Goal: Task Accomplishment & Management: Use online tool/utility

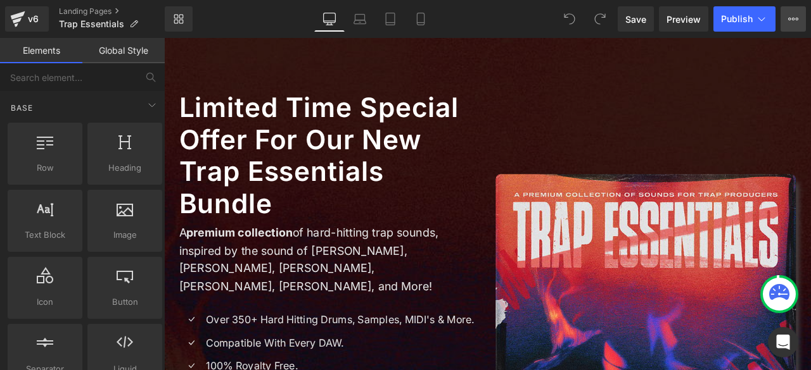
click at [792, 20] on icon at bounding box center [793, 19] width 10 height 10
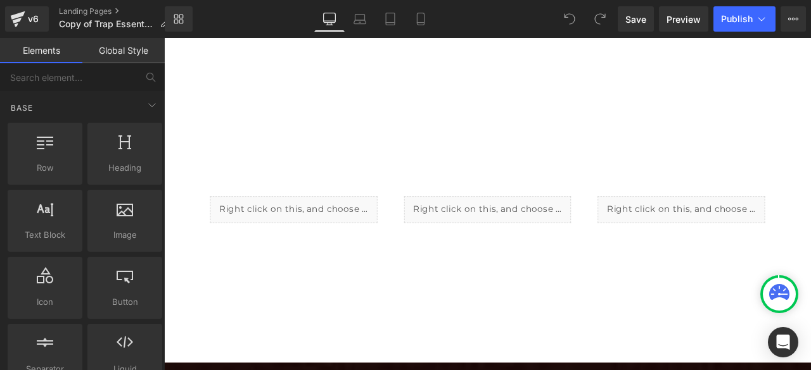
scroll to position [783, 0]
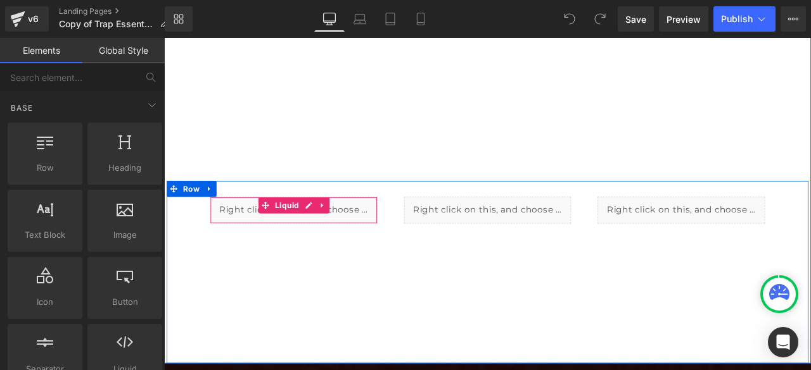
click at [255, 227] on div "Liquid" at bounding box center [317, 243] width 198 height 32
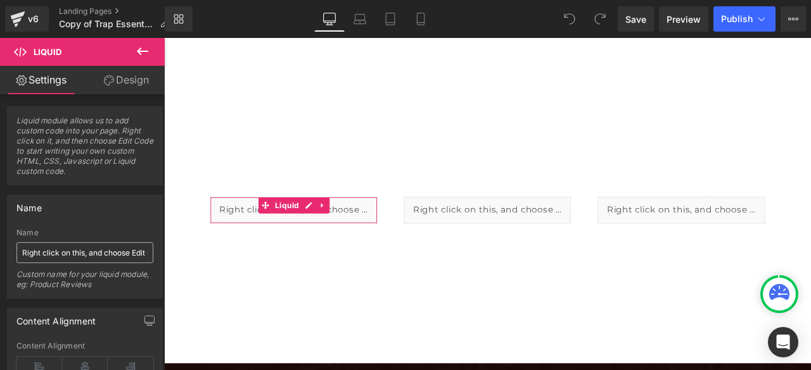
scroll to position [0, 0]
click at [111, 82] on icon at bounding box center [109, 80] width 10 height 10
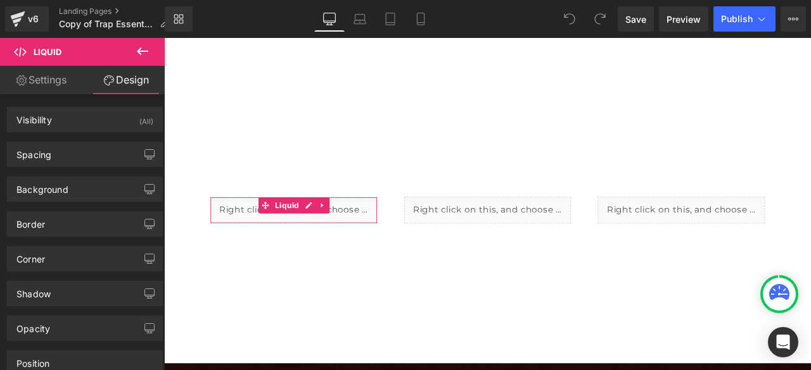
click at [30, 88] on link "Settings" at bounding box center [41, 80] width 82 height 28
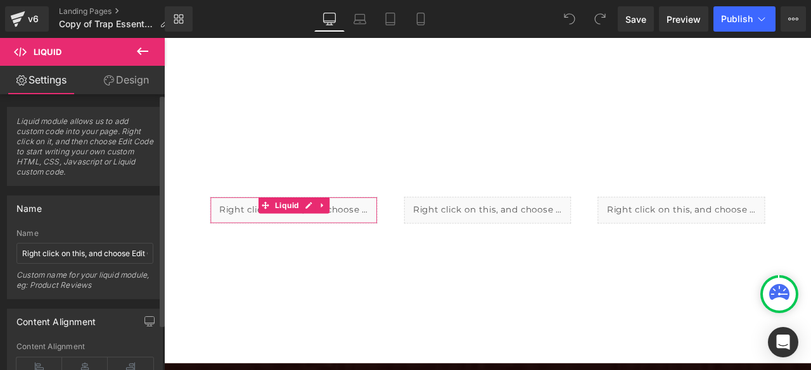
click at [73, 126] on span "Liquid module allows us to add custom code into your page. Right click on it, a…" at bounding box center [84, 151] width 137 height 69
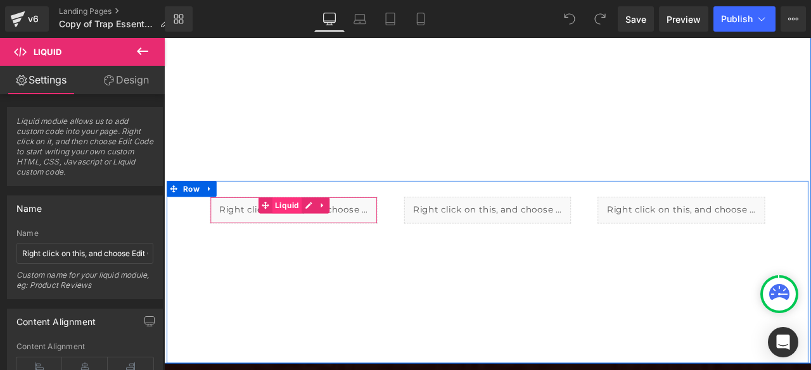
click at [304, 227] on span "Liquid" at bounding box center [310, 236] width 35 height 19
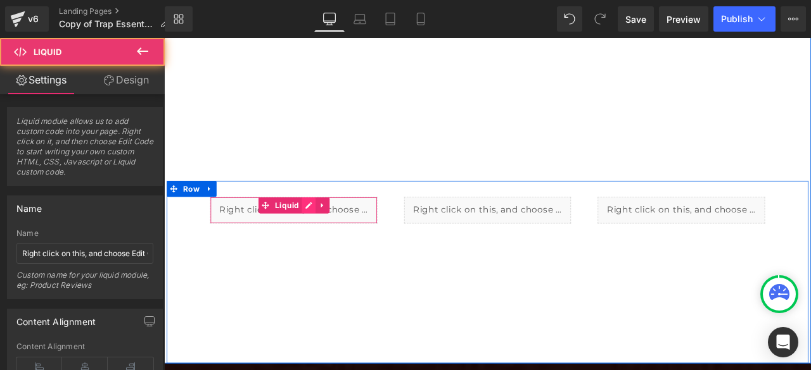
click at [329, 227] on div "Liquid" at bounding box center [317, 243] width 198 height 32
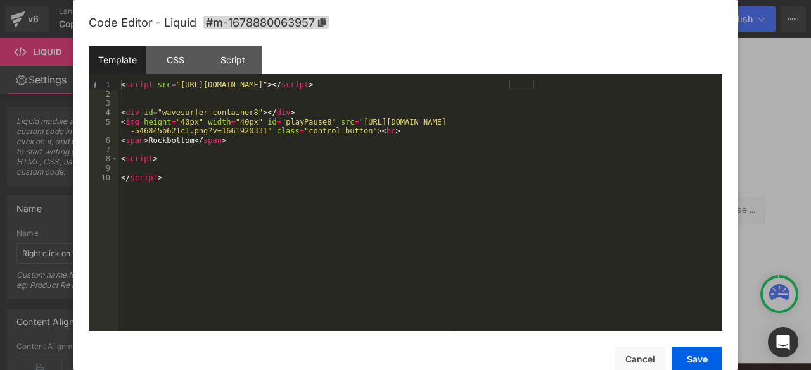
click at [185, 179] on div "< script src = "[URL][DOMAIN_NAME]" > </ script > < div id = "wavesurfer-contai…" at bounding box center [420, 214] width 604 height 269
click at [341, 212] on div "< script src = "[URL][DOMAIN_NAME]" > </ script > < div id = "wavesurfer-contai…" at bounding box center [420, 214] width 604 height 269
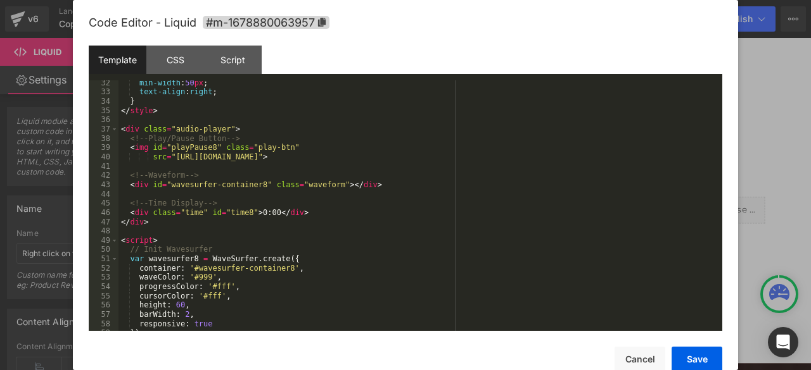
scroll to position [289, 0]
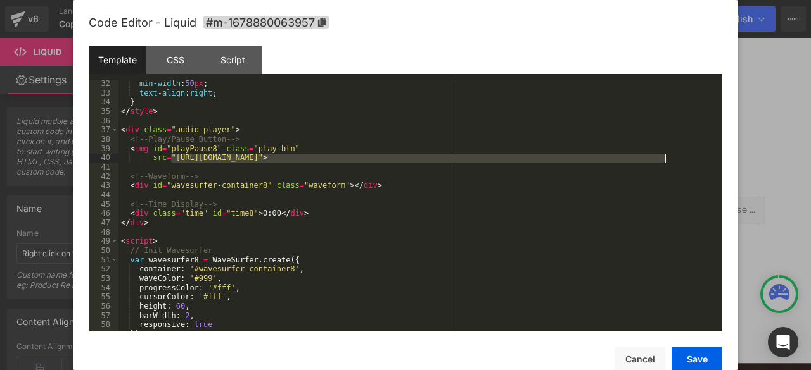
drag, startPoint x: 172, startPoint y: 160, endPoint x: 664, endPoint y: 158, distance: 492.1
click at [664, 158] on div "min-width : 50 px ; text-align : right ; } </ style > < div class = "audio-play…" at bounding box center [417, 213] width 598 height 269
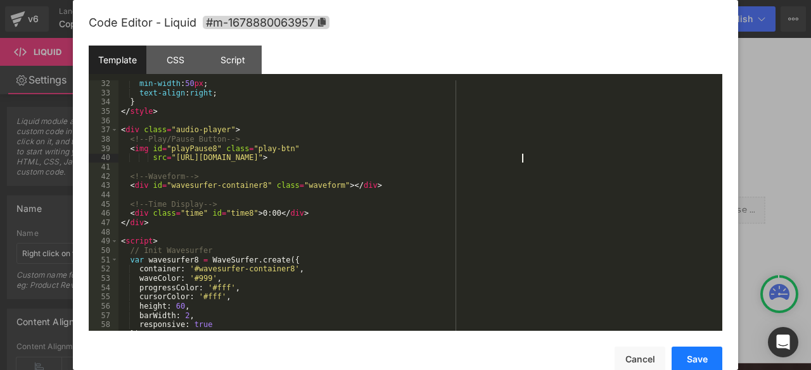
click at [691, 349] on button "Save" at bounding box center [696, 359] width 51 height 25
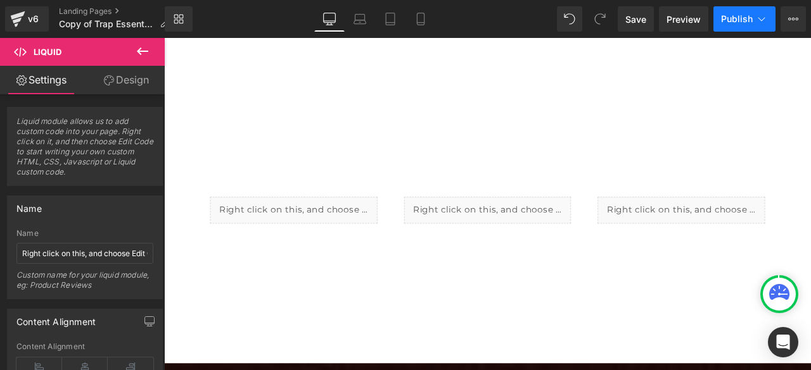
click at [734, 18] on span "Publish" at bounding box center [737, 19] width 32 height 10
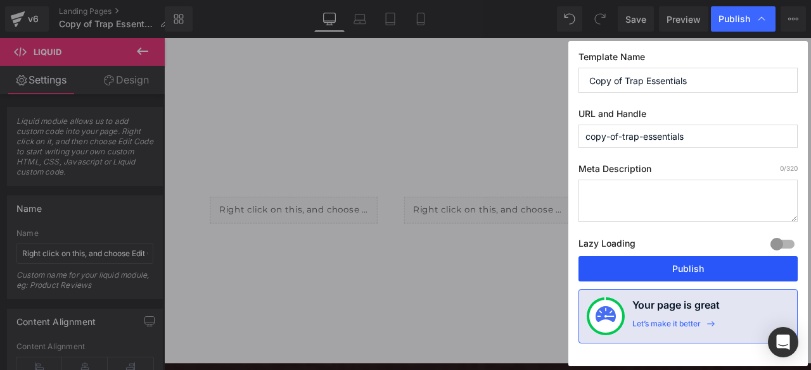
drag, startPoint x: 645, startPoint y: 262, endPoint x: 564, endPoint y: 265, distance: 81.1
click at [645, 262] on button "Publish" at bounding box center [687, 268] width 219 height 25
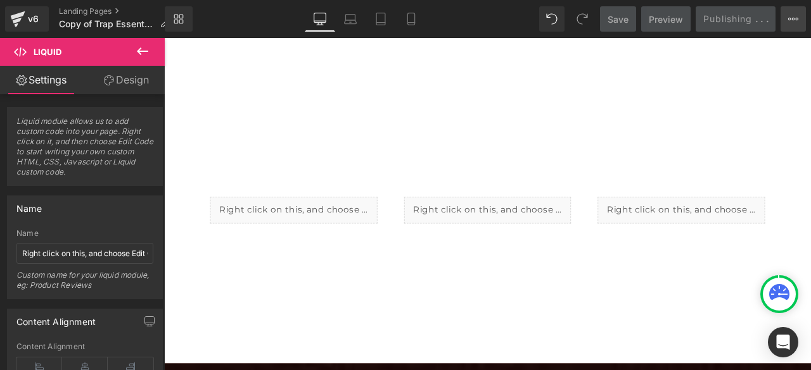
click at [799, 22] on button "View Live Page View with current Template Save Template to Library Schedule Pub…" at bounding box center [792, 18] width 25 height 25
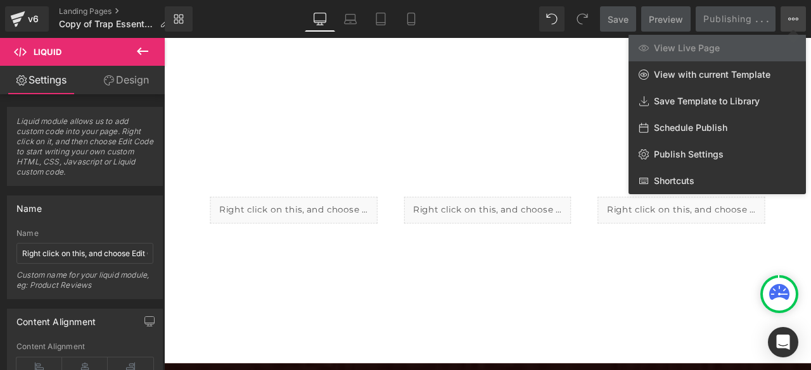
click at [799, 22] on button "View Live Page View with current Template Save Template to Library Schedule Pub…" at bounding box center [792, 18] width 25 height 25
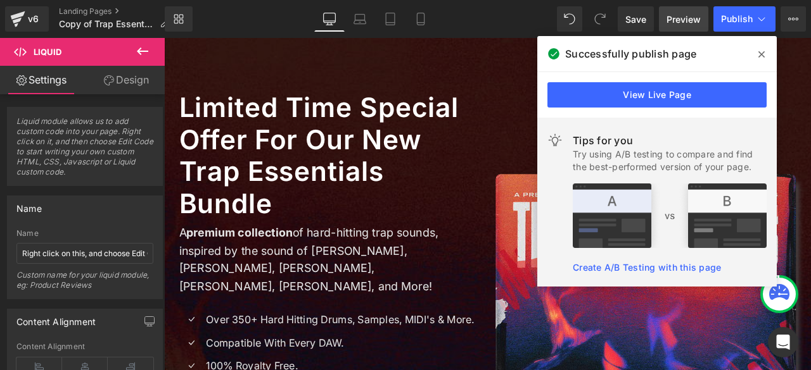
click at [686, 23] on span "Preview" at bounding box center [683, 19] width 34 height 13
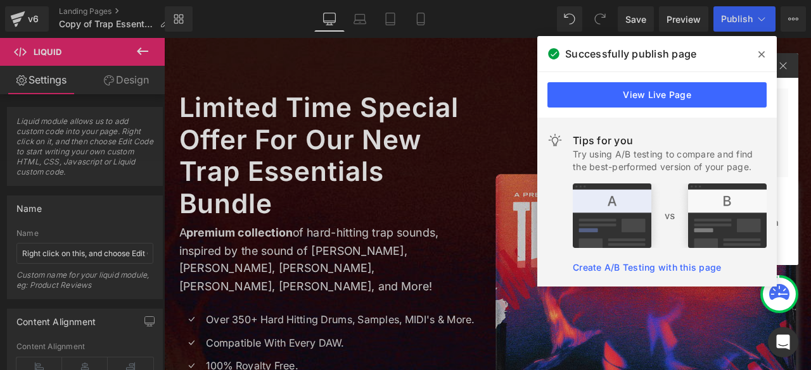
click at [761, 49] on icon at bounding box center [761, 54] width 6 height 10
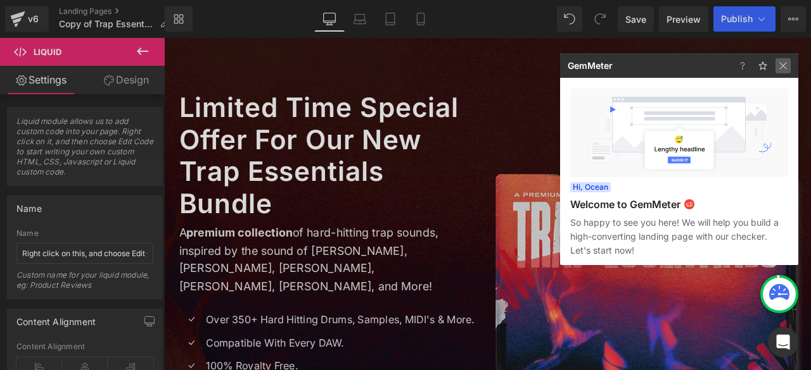
drag, startPoint x: 784, startPoint y: 64, endPoint x: 603, endPoint y: 72, distance: 181.3
click at [0, 0] on img at bounding box center [0, 0] width 0 height 0
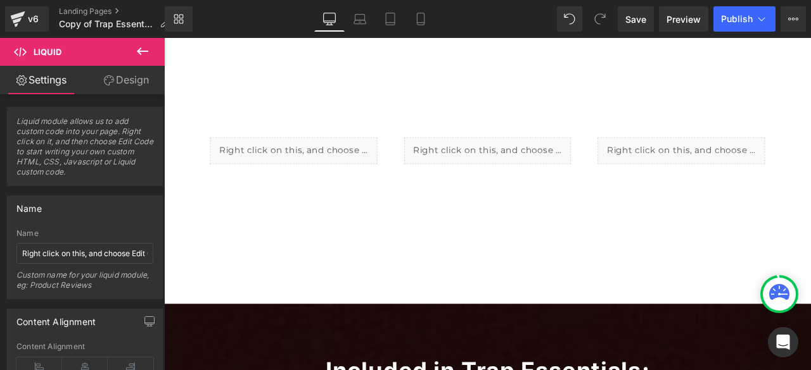
scroll to position [859, 0]
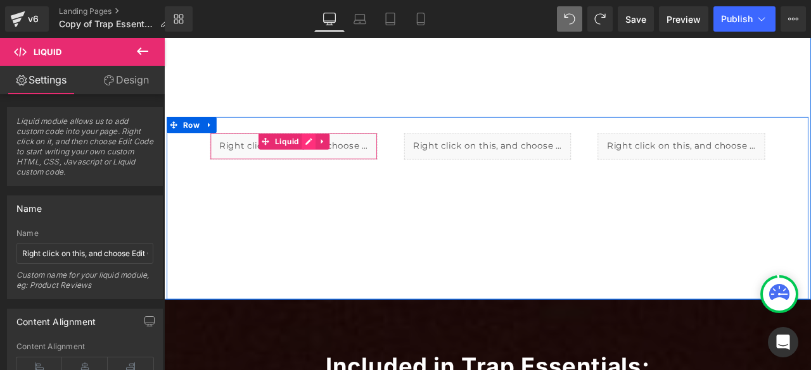
click at [336, 151] on div "Liquid" at bounding box center [317, 167] width 198 height 32
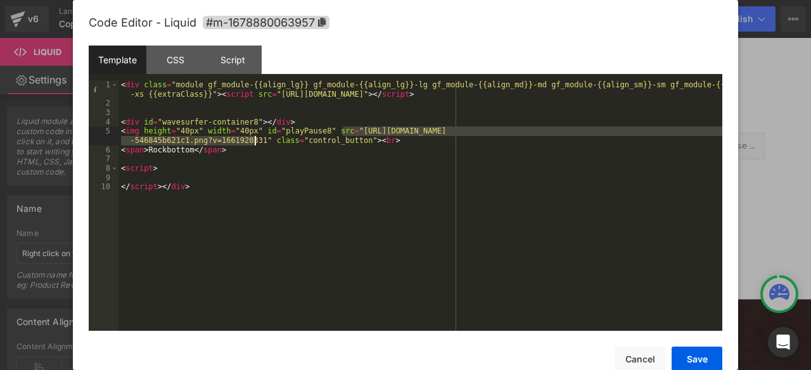
drag, startPoint x: 342, startPoint y: 131, endPoint x: 255, endPoint y: 141, distance: 88.0
click at [255, 141] on div "< div class = "module gf_module-{{align_lg}} gf_module-{{align_lg}}-lg gf_modul…" at bounding box center [420, 219] width 604 height 279
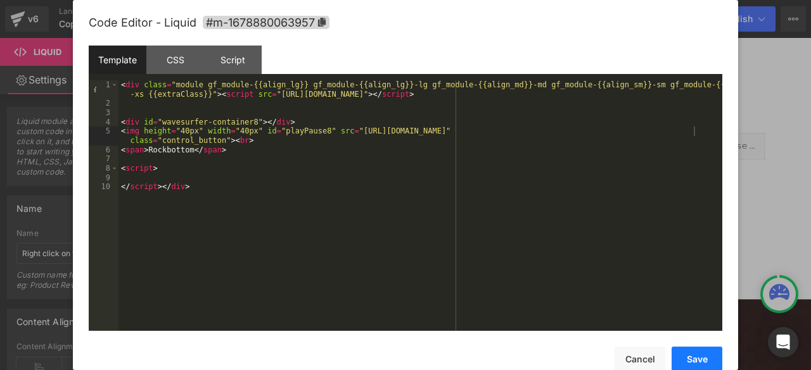
click at [700, 358] on button "Save" at bounding box center [696, 359] width 51 height 25
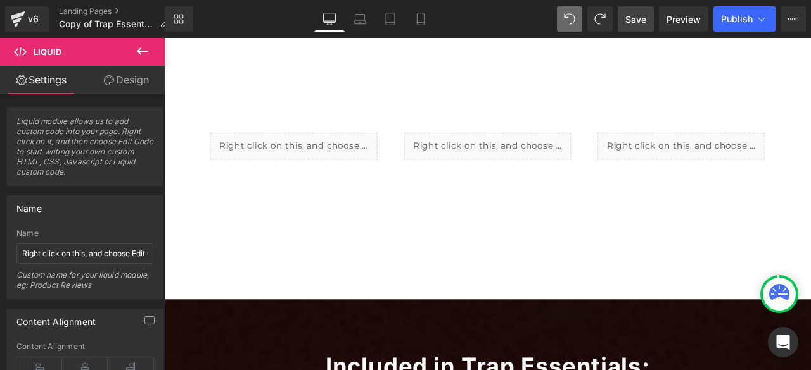
click at [642, 22] on span "Save" at bounding box center [635, 19] width 21 height 13
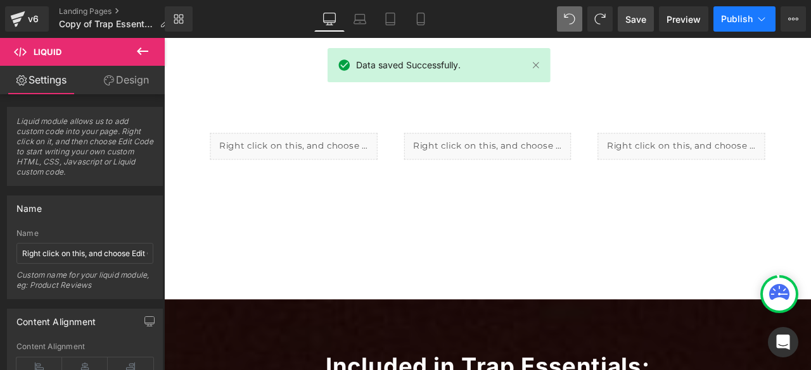
click at [731, 17] on span "Publish" at bounding box center [737, 19] width 32 height 10
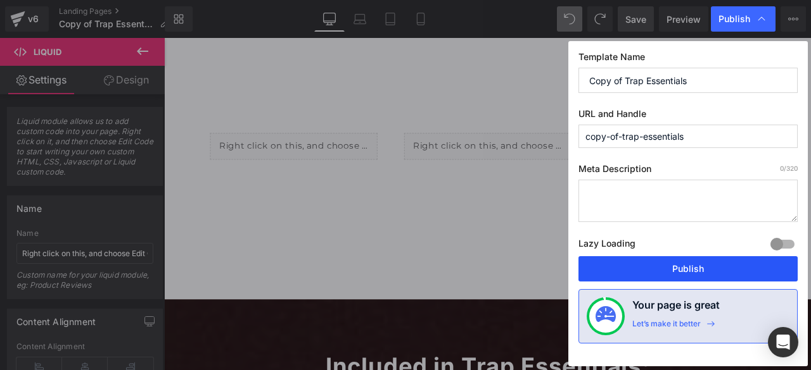
click at [697, 267] on button "Publish" at bounding box center [687, 268] width 219 height 25
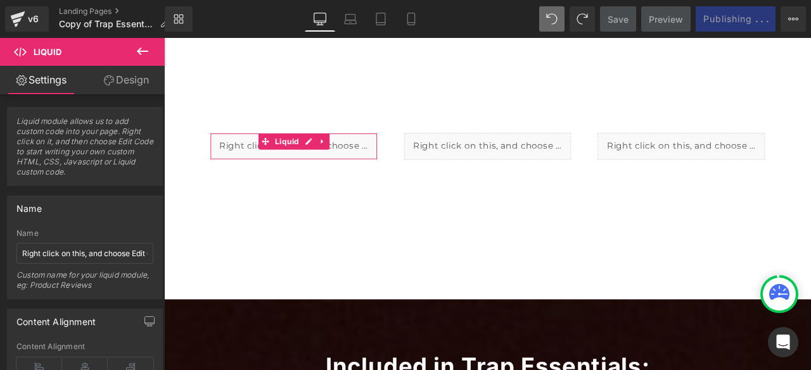
click at [132, 80] on link "Design" at bounding box center [126, 80] width 82 height 28
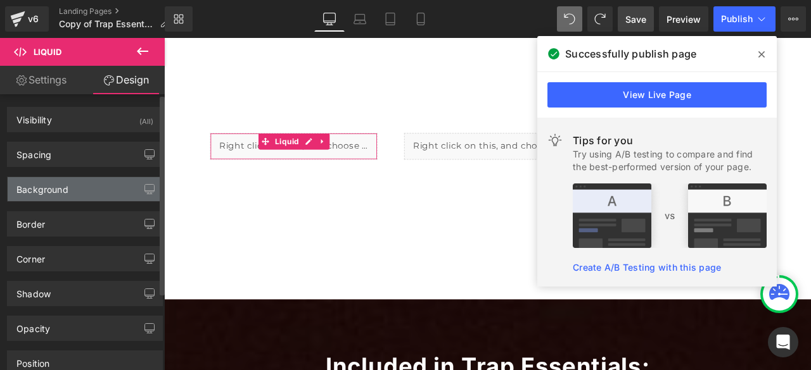
click at [80, 182] on div "Background" at bounding box center [85, 189] width 155 height 24
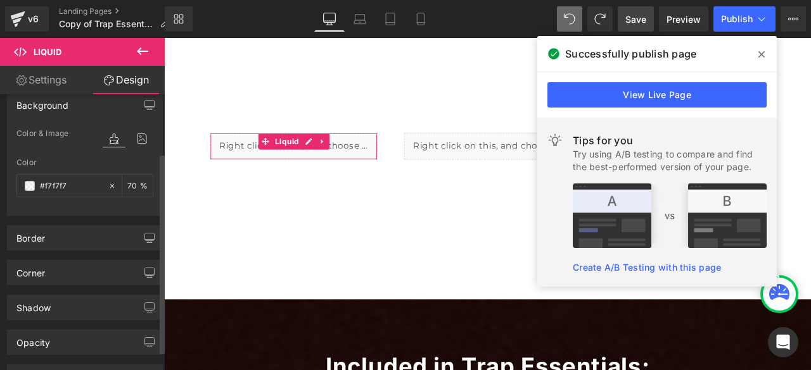
scroll to position [96, 0]
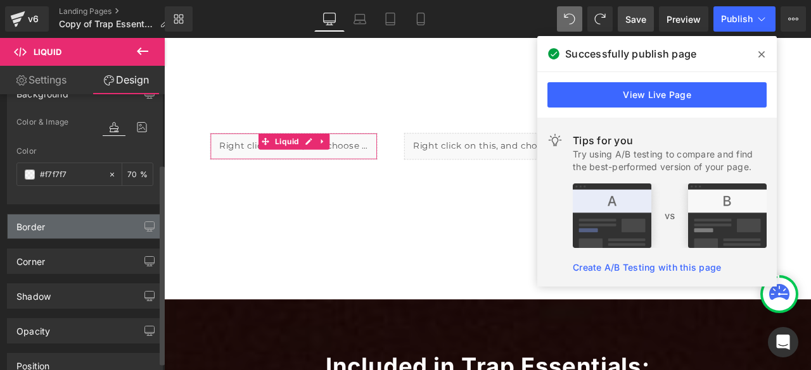
click at [75, 234] on div "Border" at bounding box center [85, 227] width 155 height 24
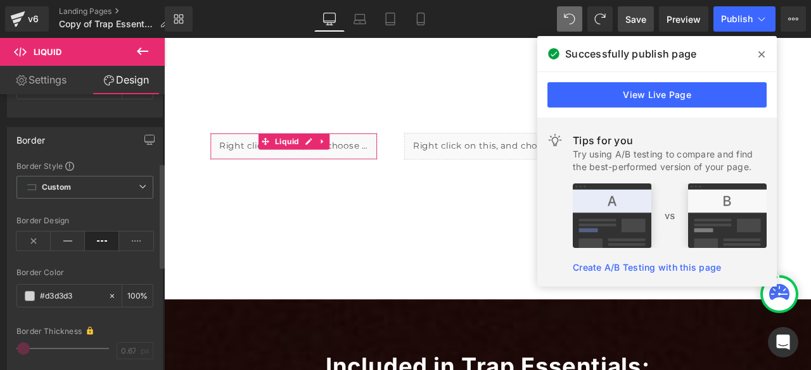
scroll to position [179, 0]
click at [94, 191] on span "Custom" at bounding box center [84, 191] width 137 height 23
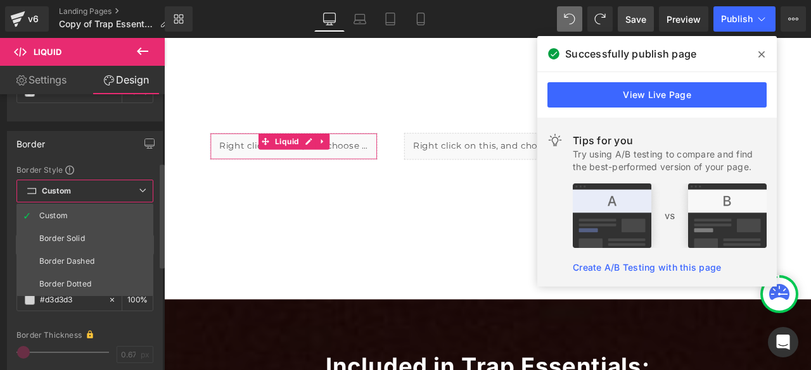
click at [94, 191] on span "Custom" at bounding box center [84, 191] width 137 height 23
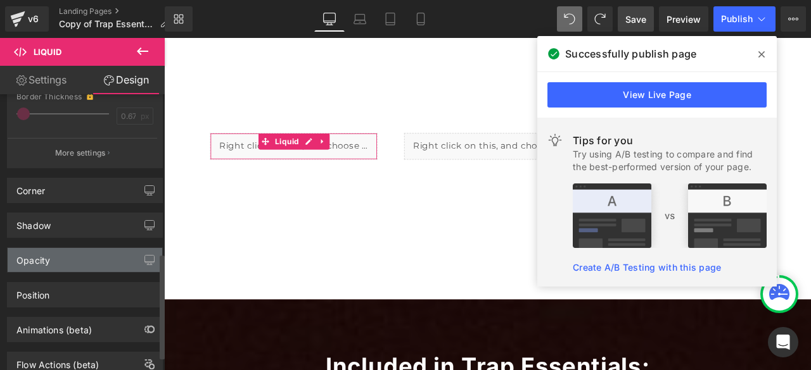
scroll to position [454, 0]
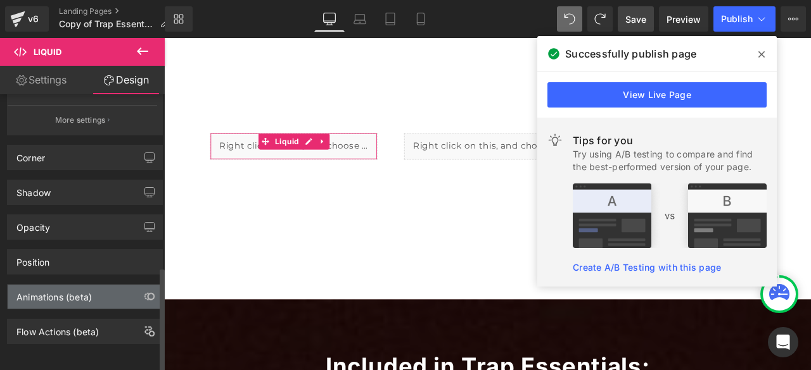
click at [96, 286] on div "Animations (beta)" at bounding box center [85, 297] width 155 height 24
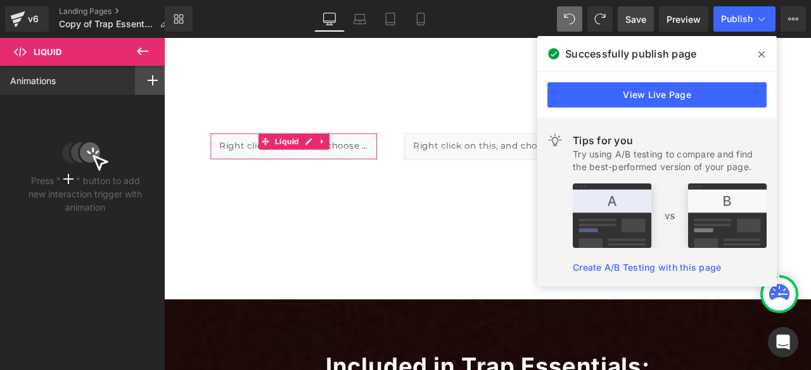
click at [148, 80] on icon at bounding box center [153, 80] width 10 height 10
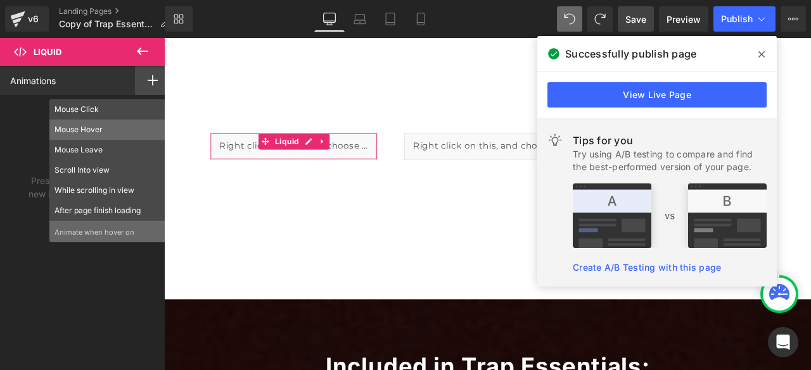
click at [95, 125] on p "Mouse Hover" at bounding box center [107, 129] width 106 height 11
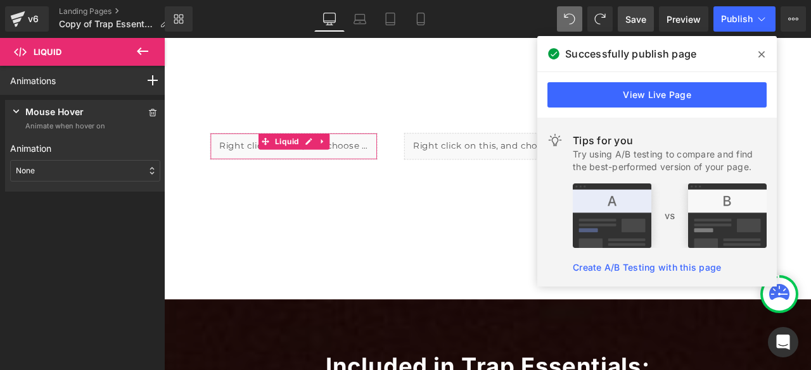
click at [102, 175] on div "None" at bounding box center [85, 171] width 150 height 22
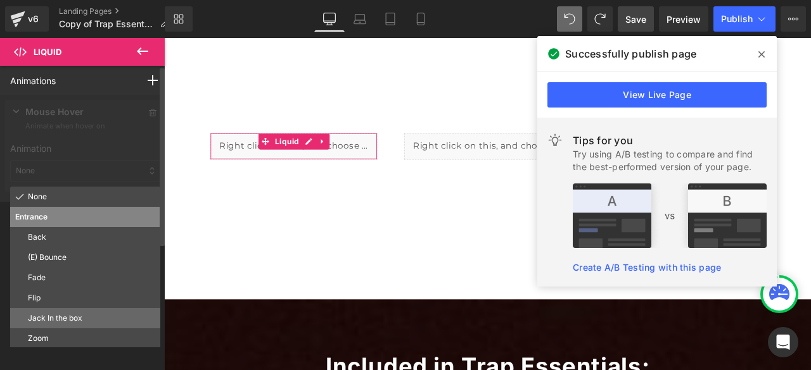
click at [86, 322] on p "Jack In the box" at bounding box center [91, 318] width 127 height 11
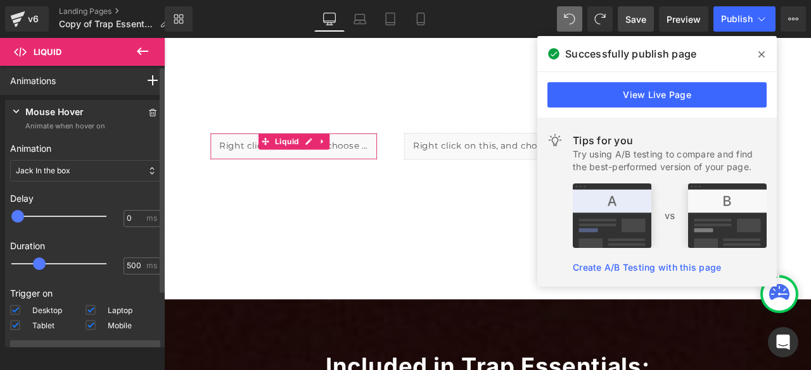
click at [22, 108] on icon at bounding box center [16, 111] width 13 height 13
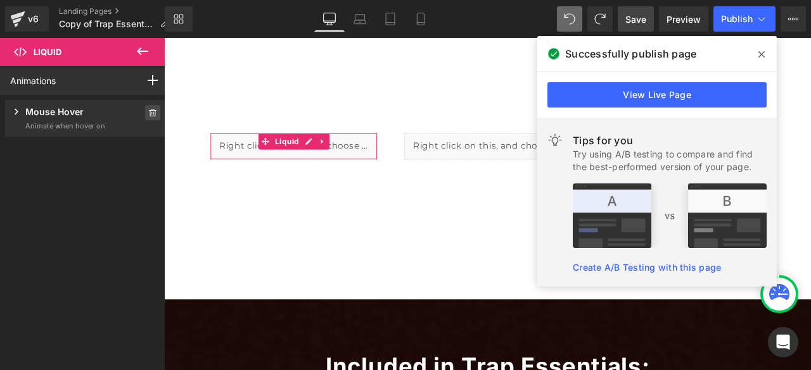
click at [149, 110] on icon at bounding box center [153, 113] width 8 height 8
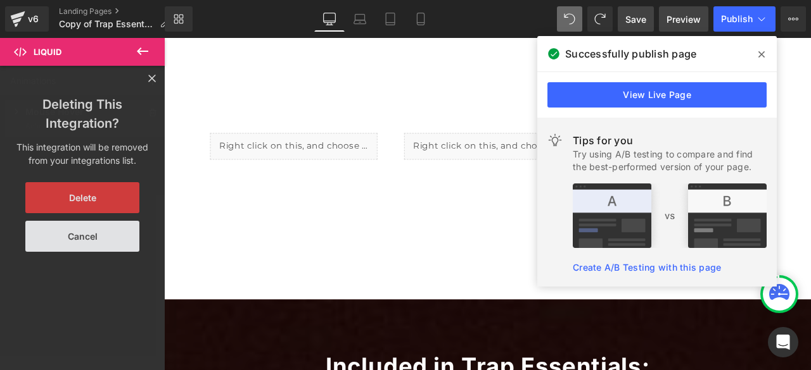
click at [679, 21] on span "Preview" at bounding box center [683, 19] width 34 height 13
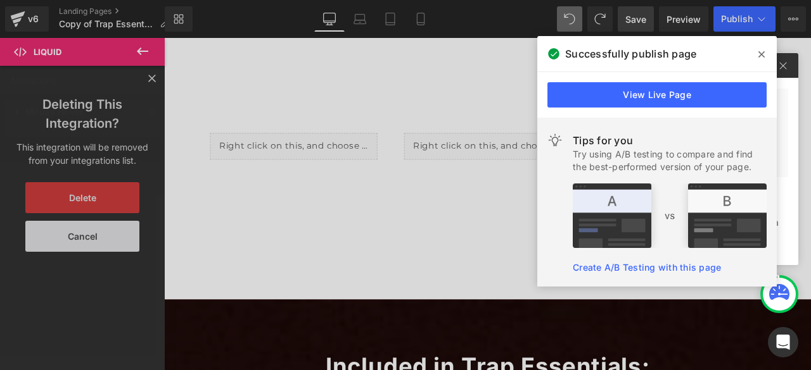
click at [266, 122] on div at bounding box center [405, 185] width 811 height 370
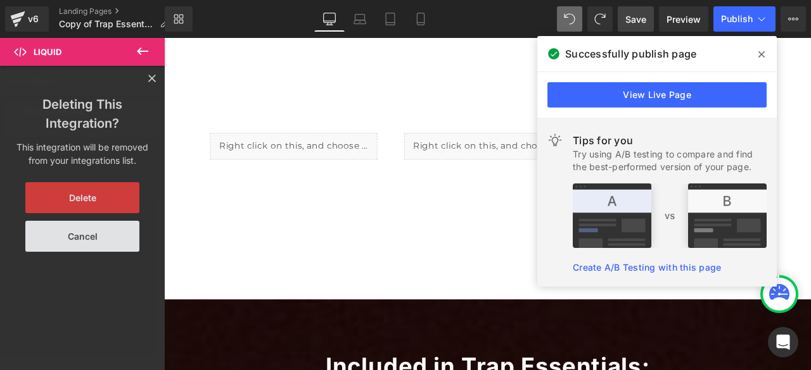
click at [759, 55] on icon at bounding box center [761, 54] width 6 height 6
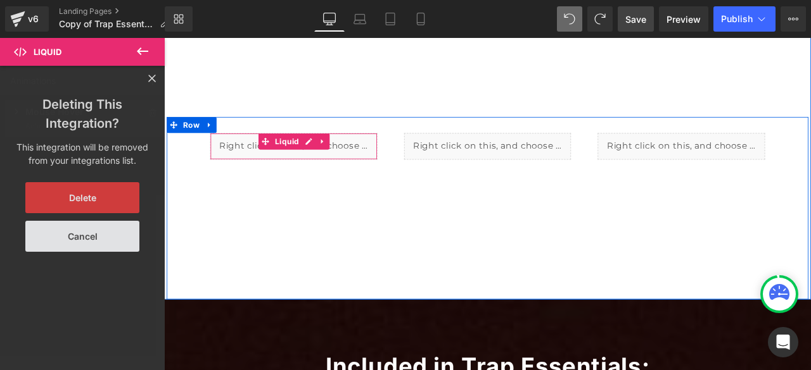
click at [291, 179] on div at bounding box center [317, 180] width 197 height 3
click at [327, 151] on div "Liquid" at bounding box center [317, 167] width 198 height 32
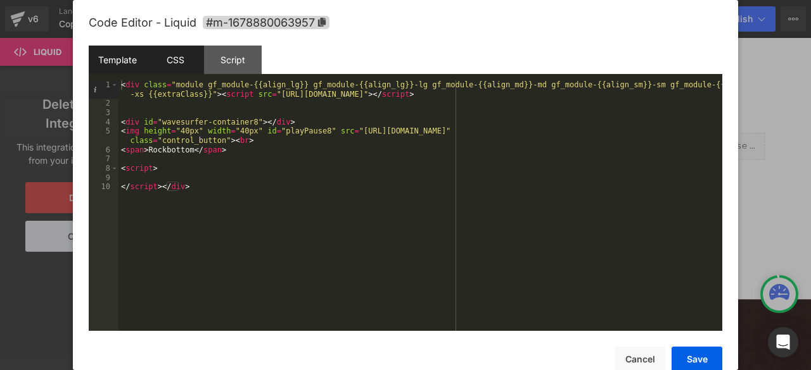
click at [181, 65] on div "CSS" at bounding box center [175, 60] width 58 height 28
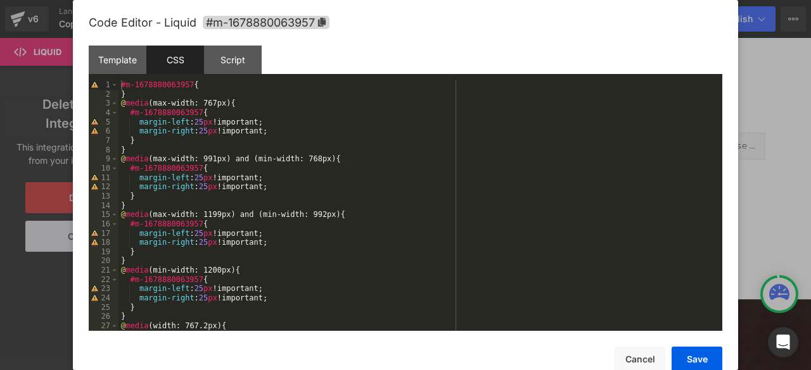
scroll to position [0, 0]
click at [238, 72] on div "Script" at bounding box center [233, 60] width 58 height 28
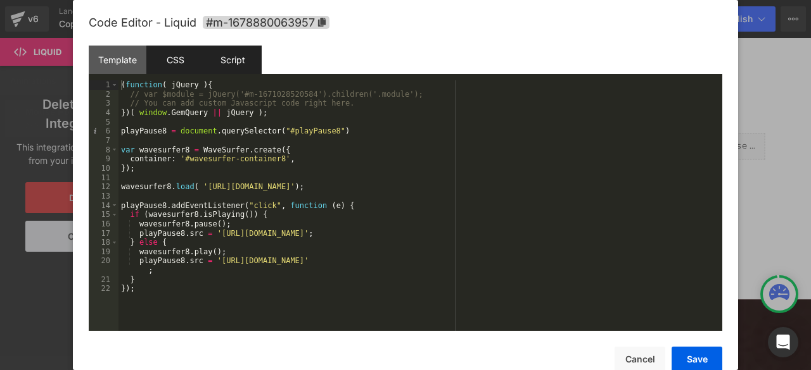
click at [186, 64] on div "CSS" at bounding box center [175, 60] width 58 height 28
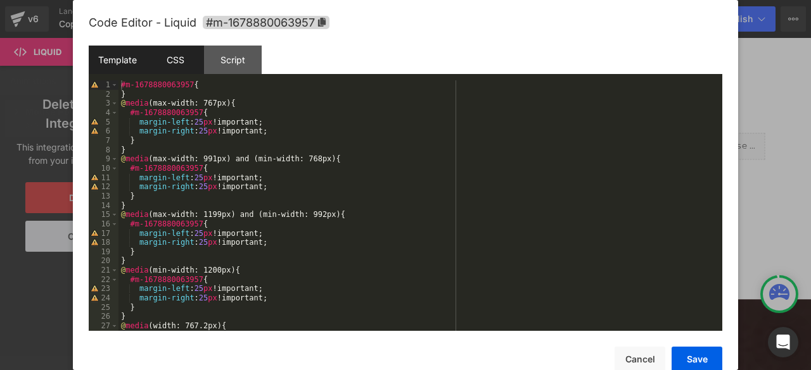
click at [122, 57] on div "Template" at bounding box center [118, 60] width 58 height 28
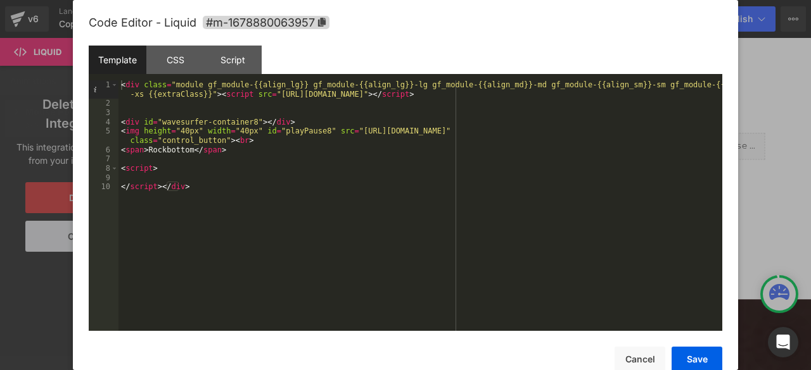
click at [350, 167] on div "< div class = "module gf_module-{{align_lg}} gf_module-{{align_lg}}-lg gf_modul…" at bounding box center [420, 219] width 604 height 279
click at [385, 232] on div "< div class = "module gf_module-{{align_lg}} gf_module-{{align_lg}}-lg gf_modul…" at bounding box center [420, 219] width 604 height 279
click at [648, 350] on button "Cancel" at bounding box center [639, 359] width 51 height 25
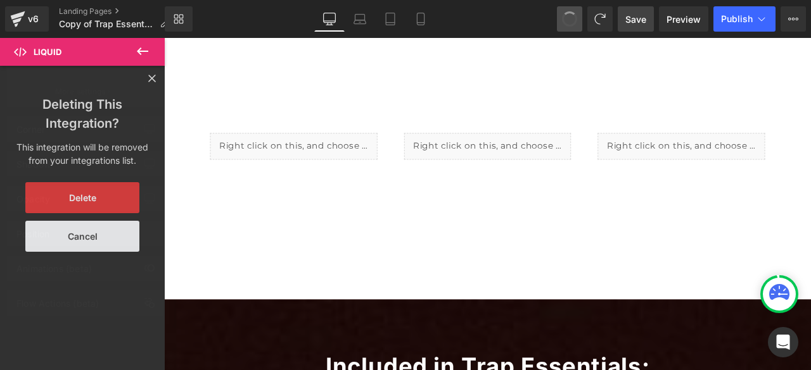
click at [574, 12] on span at bounding box center [569, 18] width 15 height 15
click at [574, 12] on span at bounding box center [569, 19] width 16 height 16
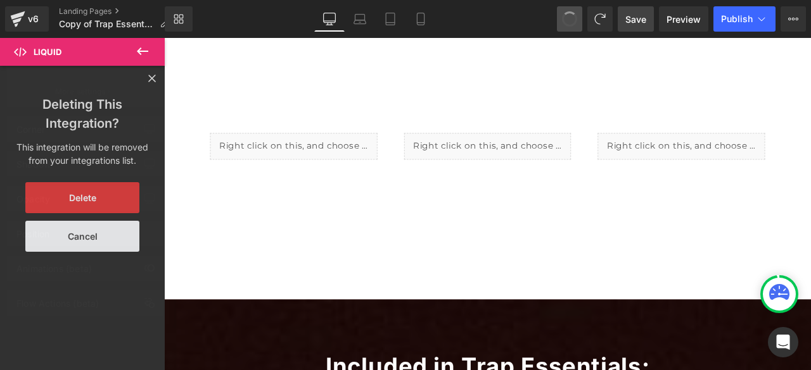
click at [574, 12] on span at bounding box center [569, 18] width 15 height 15
click at [574, 12] on span at bounding box center [569, 18] width 19 height 19
click at [573, 20] on span at bounding box center [569, 18] width 15 height 15
click at [573, 20] on span at bounding box center [569, 19] width 18 height 18
click at [572, 18] on span at bounding box center [570, 19] width 22 height 22
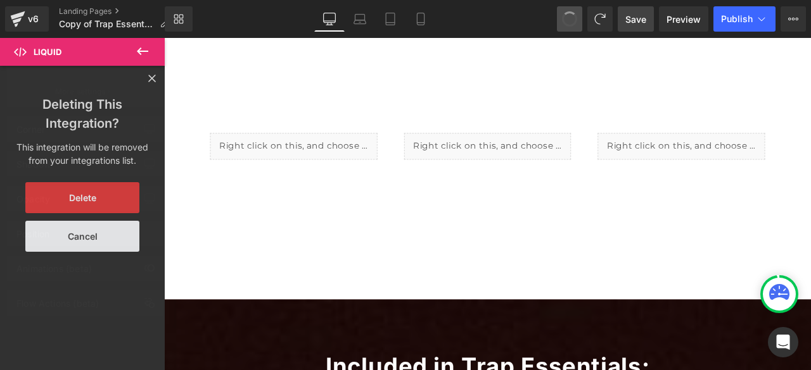
click at [573, 18] on span at bounding box center [569, 19] width 16 height 16
click at [573, 18] on span at bounding box center [569, 18] width 15 height 15
click at [573, 18] on span at bounding box center [569, 18] width 19 height 19
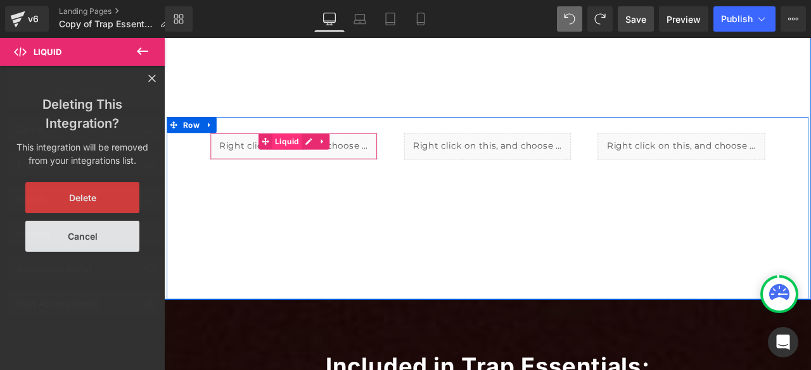
click at [310, 151] on span "Liquid" at bounding box center [310, 160] width 35 height 19
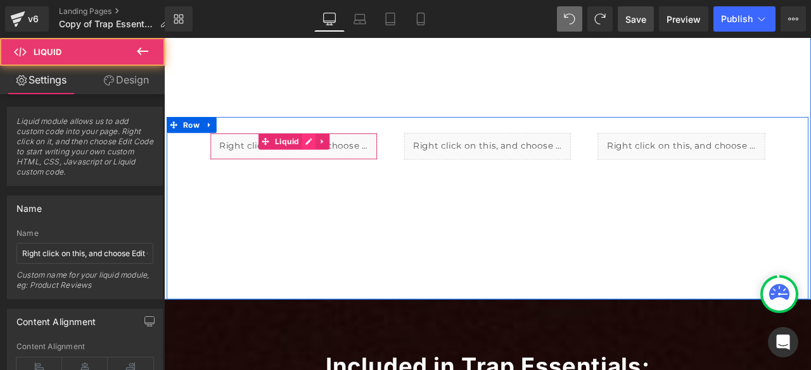
click at [333, 151] on div "Liquid" at bounding box center [317, 167] width 198 height 32
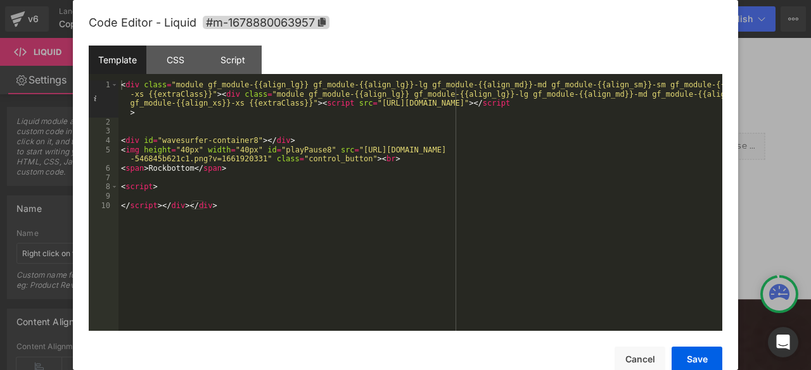
click at [250, 218] on div "< div class = "module gf_module-{{align_lg}} gf_module-{{align_lg}}-lg gf_modul…" at bounding box center [420, 228] width 604 height 297
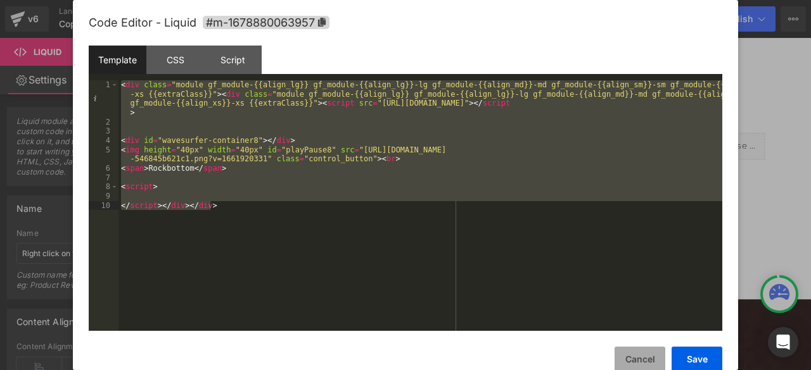
click at [633, 357] on button "Cancel" at bounding box center [639, 359] width 51 height 25
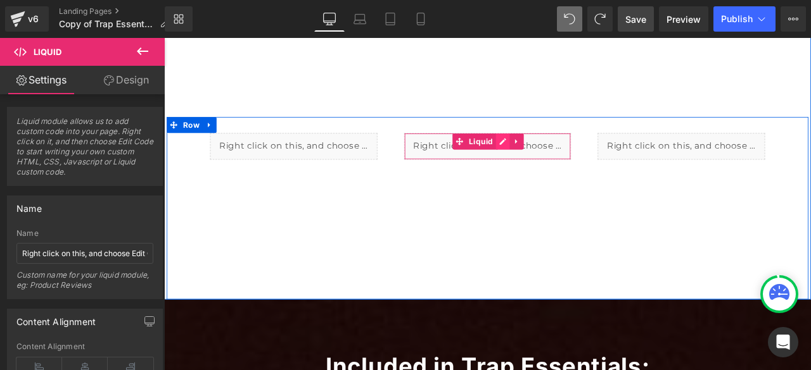
click at [560, 151] on div "Liquid" at bounding box center [547, 167] width 198 height 32
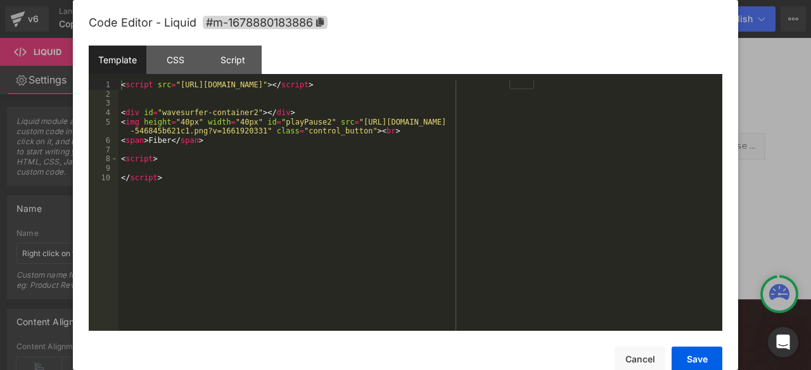
click at [322, 159] on div "< script src = "https://cdnjs.cloudflare.com/ajax/libs/wavesurfer.js/2.0.5/wave…" at bounding box center [420, 214] width 604 height 269
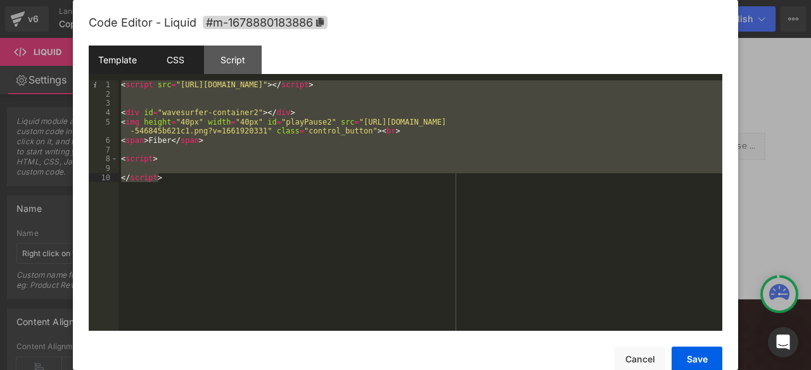
click at [168, 57] on div "CSS" at bounding box center [175, 60] width 58 height 28
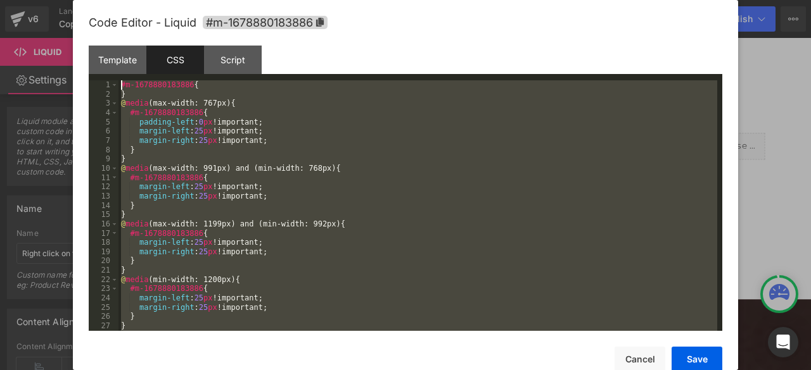
click at [266, 246] on div "#m-1678880183886 { } @ media (max-width: 767px) { #m-1678880183886 { padding-le…" at bounding box center [417, 214] width 598 height 269
click at [327, 268] on div "#m-1678880183886 { } @ media (max-width: 767px) { #m-1678880183886 { padding-le…" at bounding box center [417, 214] width 598 height 269
click at [243, 64] on div "Script" at bounding box center [233, 60] width 58 height 28
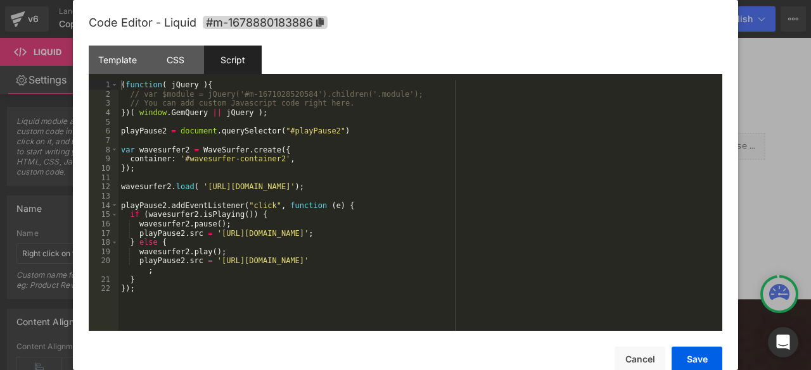
click at [343, 215] on div "( function ( jQuery ) { // var $module = jQuery('#m-1671028520584').children('.…" at bounding box center [420, 214] width 604 height 269
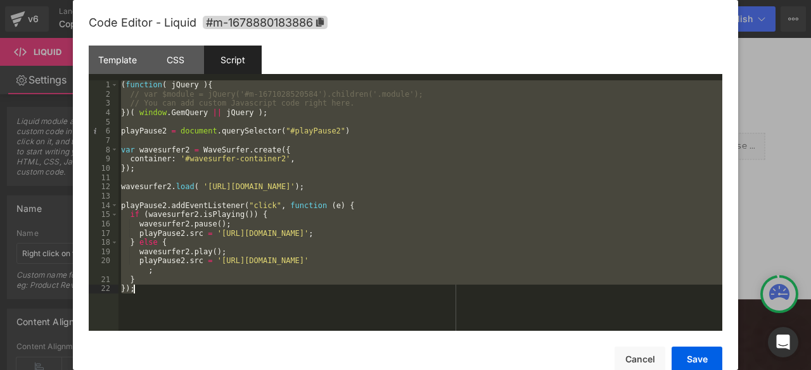
click at [286, 224] on div "( function ( jQuery ) { // var $module = jQuery('#m-1671028520584').children('.…" at bounding box center [420, 205] width 604 height 251
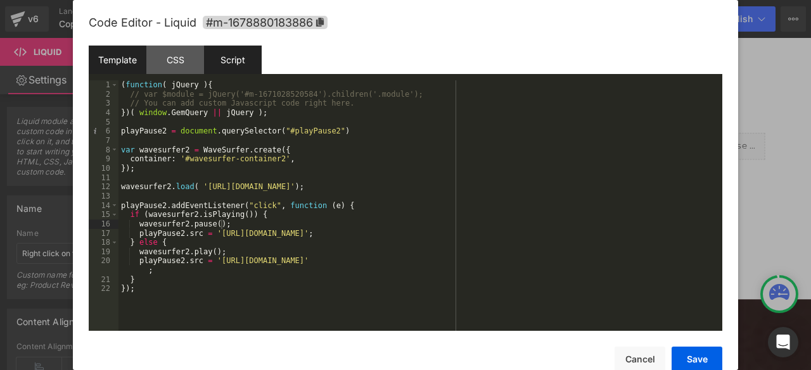
click at [115, 65] on div "Template" at bounding box center [118, 60] width 58 height 28
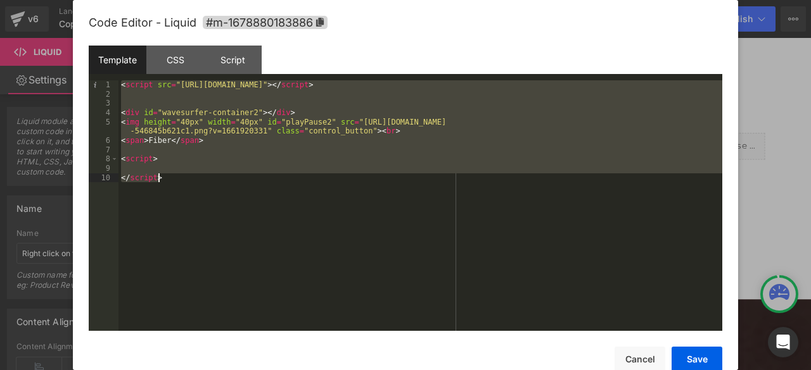
click at [253, 185] on div "< script src = "https://cdnjs.cloudflare.com/ajax/libs/wavesurfer.js/2.0.5/wave…" at bounding box center [420, 205] width 604 height 251
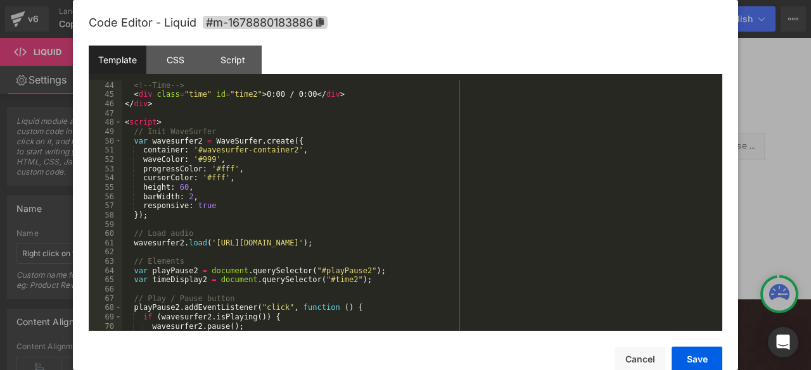
scroll to position [386, 0]
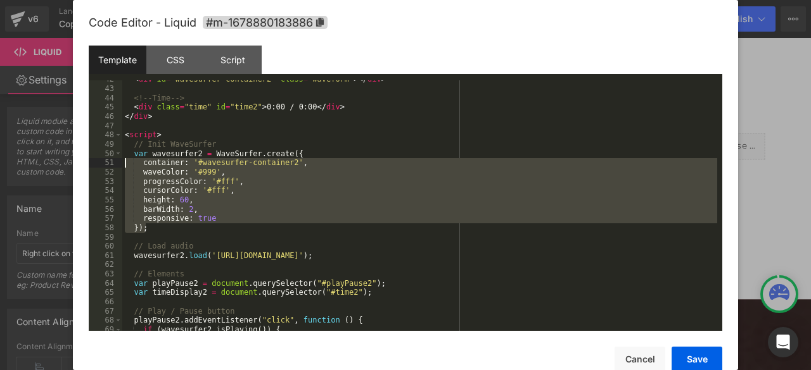
drag, startPoint x: 149, startPoint y: 229, endPoint x: 113, endPoint y: 161, distance: 77.1
click at [113, 161] on pre "42 43 44 45 46 47 48 49 50 51 52 53 54 55 56 57 58 59 60 61 62 63 64 65 66 67 6…" at bounding box center [405, 205] width 633 height 251
click at [151, 186] on div "< div id = "wavesurfer-container2" class = "waveform" > </ div > <!-- Time --> …" at bounding box center [419, 205] width 595 height 251
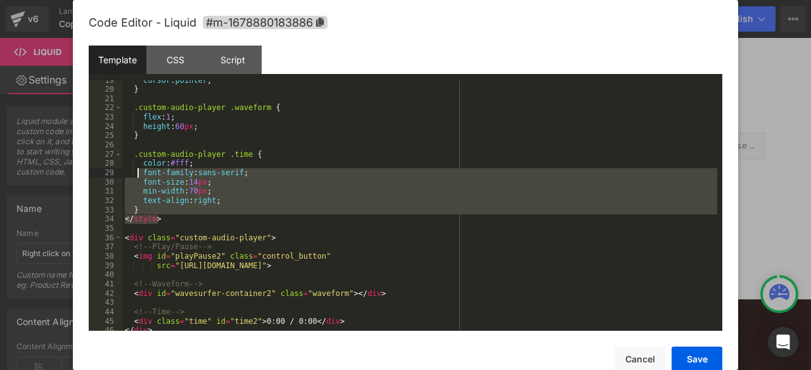
scroll to position [0, 0]
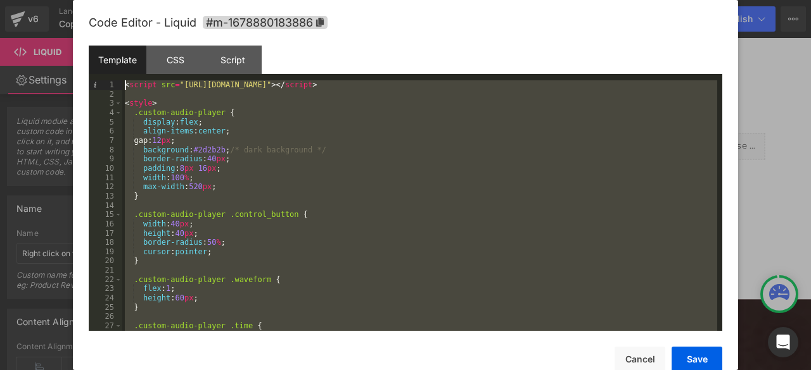
drag, startPoint x: 164, startPoint y: 221, endPoint x: 90, endPoint y: 45, distance: 191.0
click at [90, 45] on div "Code Editor - Liquid #m-1678880183886 Template CSS Script Data 1 2 3 4 5 6 7 8 …" at bounding box center [405, 201] width 633 height 402
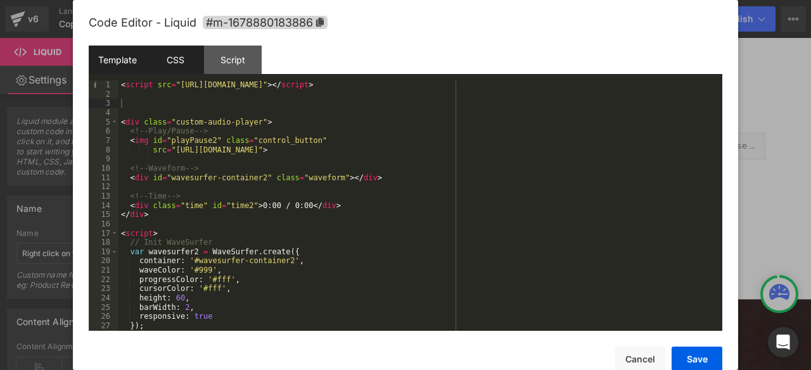
click at [174, 58] on div "CSS" at bounding box center [175, 60] width 58 height 28
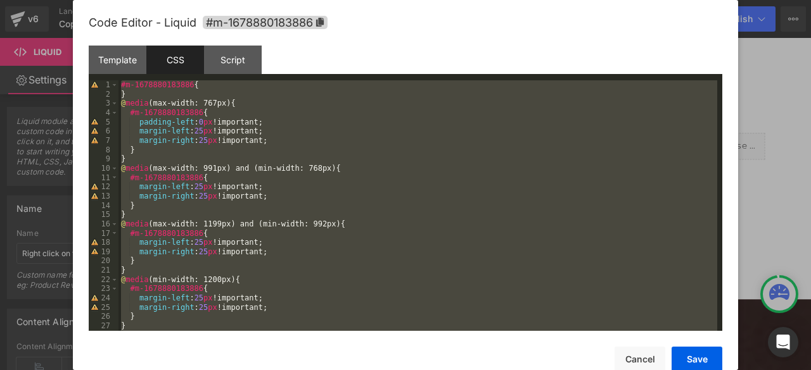
click at [265, 199] on div "#m-1678880183886 { } @ media (max-width: 767px) { #m-1678880183886 { padding-le…" at bounding box center [417, 205] width 598 height 251
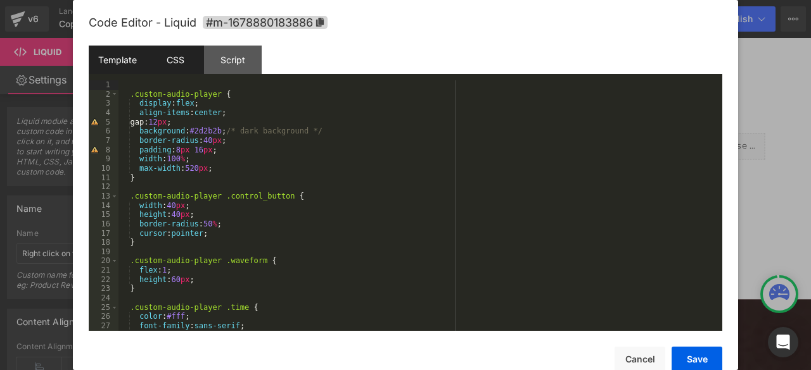
click at [115, 65] on div "Template" at bounding box center [118, 60] width 58 height 28
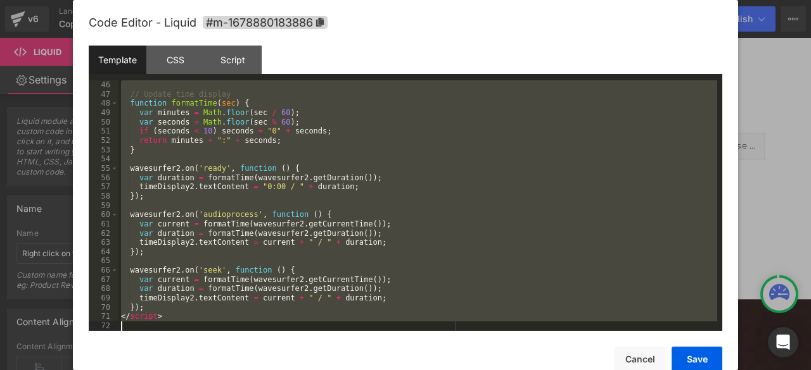
scroll to position [436, 0]
drag, startPoint x: 119, startPoint y: 208, endPoint x: 161, endPoint y: 400, distance: 196.5
click at [161, 370] on html "Liquid You are previewing how the will restyle your page. You can not edit Elem…" at bounding box center [405, 185] width 811 height 370
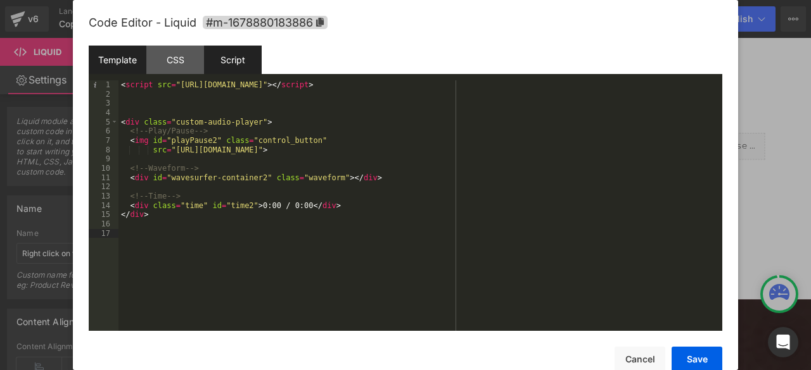
click at [242, 68] on div "Script" at bounding box center [233, 60] width 58 height 28
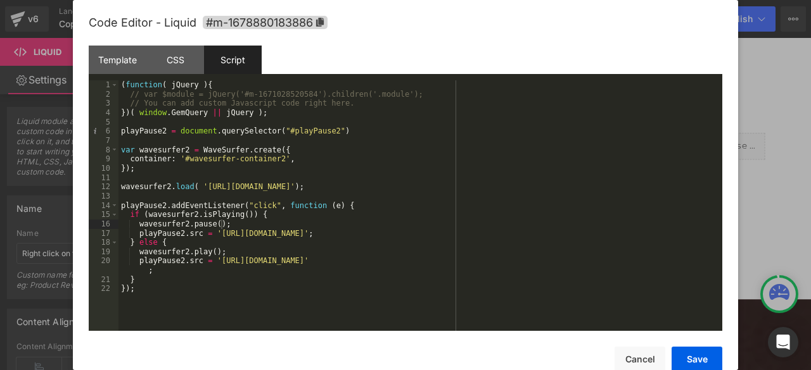
click at [222, 203] on div "( function ( jQuery ) { // var $module = jQuery('#m-1671028520584').children('.…" at bounding box center [420, 214] width 604 height 269
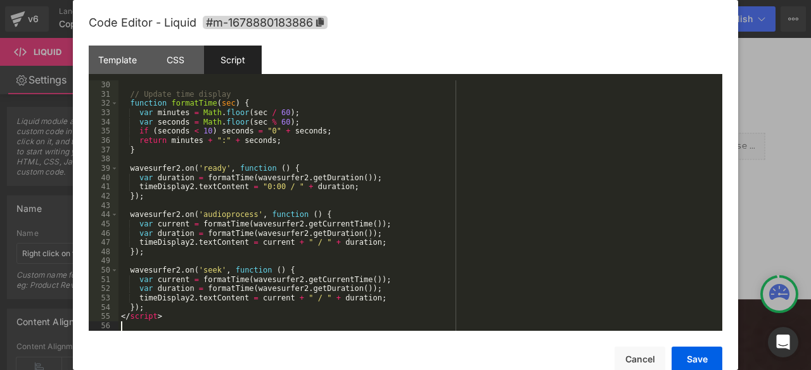
scroll to position [288, 0]
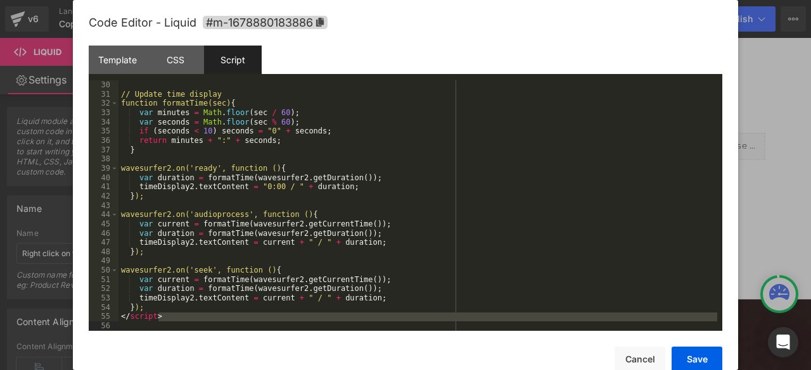
drag, startPoint x: 179, startPoint y: 317, endPoint x: 100, endPoint y: 326, distance: 79.7
click at [100, 326] on pre "30 31 32 33 34 35 36 37 38 39 40 41 42 43 44 45 46 47 48 49 50 51 52 53 54 55 5…" at bounding box center [405, 205] width 633 height 251
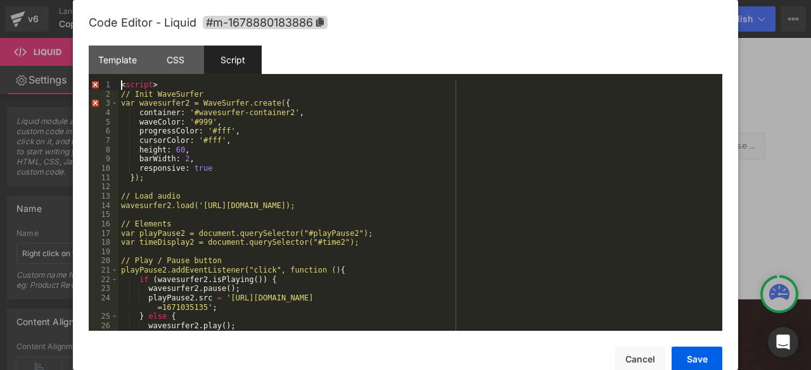
scroll to position [0, 0]
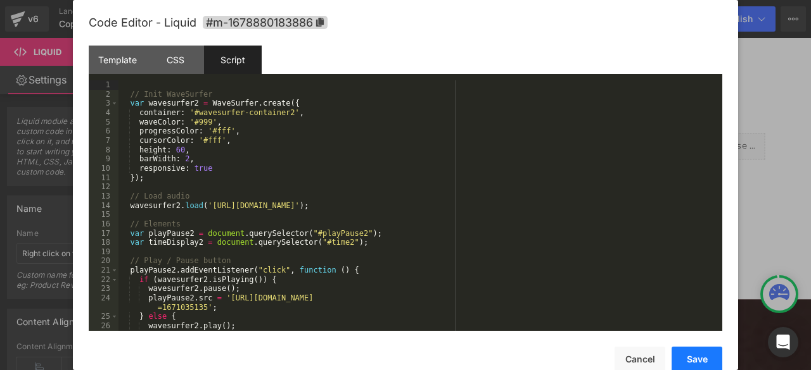
click at [704, 361] on button "Save" at bounding box center [696, 359] width 51 height 25
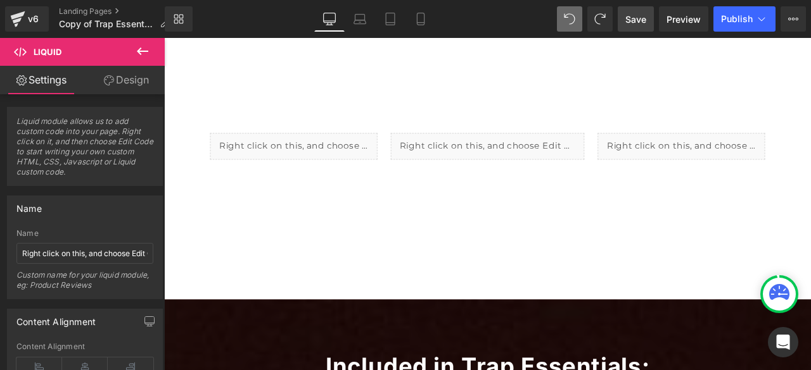
click at [643, 18] on span "Save" at bounding box center [635, 19] width 21 height 13
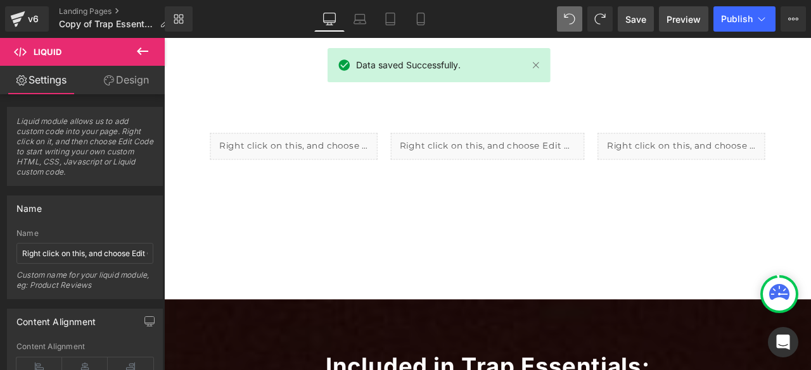
click at [671, 18] on span "Preview" at bounding box center [683, 19] width 34 height 13
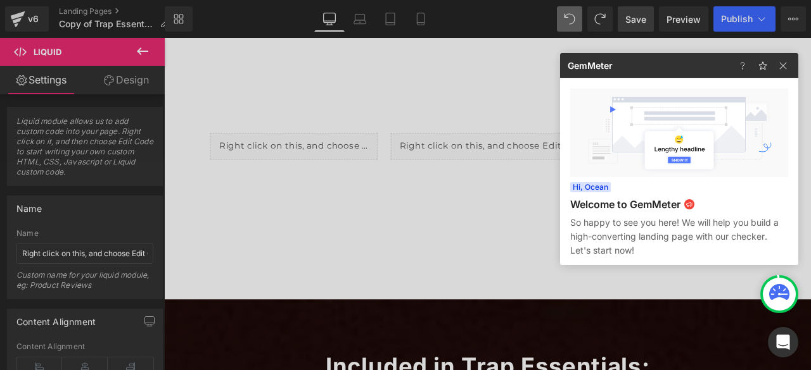
click at [735, 23] on div at bounding box center [405, 185] width 811 height 370
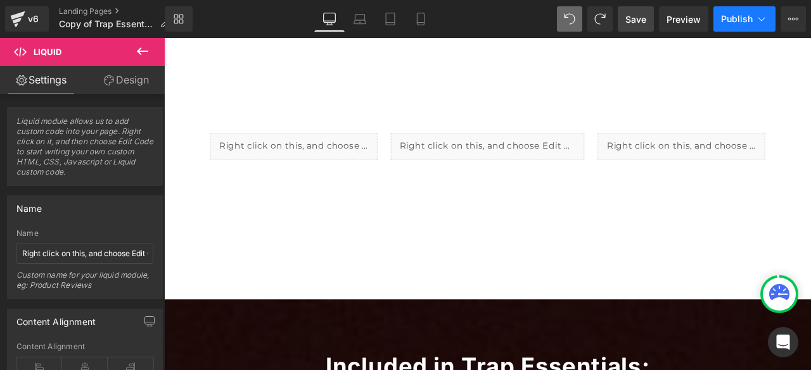
click at [724, 18] on span "Publish" at bounding box center [737, 19] width 32 height 10
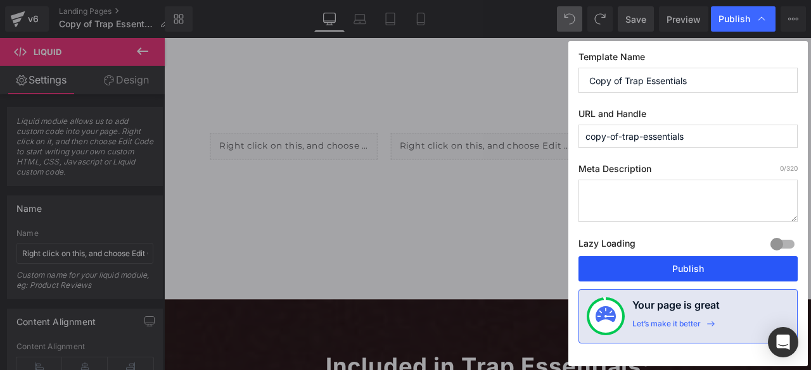
drag, startPoint x: 626, startPoint y: 269, endPoint x: 426, endPoint y: 249, distance: 201.1
click at [626, 269] on button "Publish" at bounding box center [687, 268] width 219 height 25
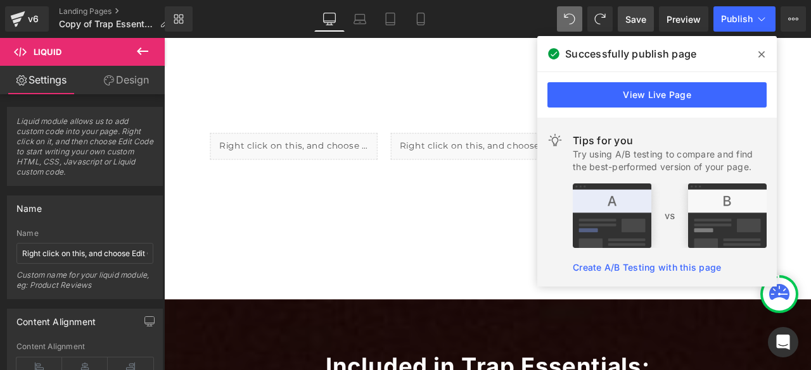
click at [764, 58] on span at bounding box center [761, 54] width 20 height 20
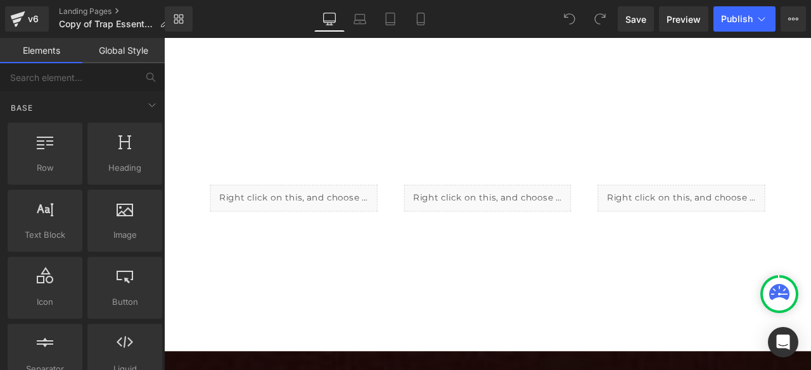
scroll to position [804, 0]
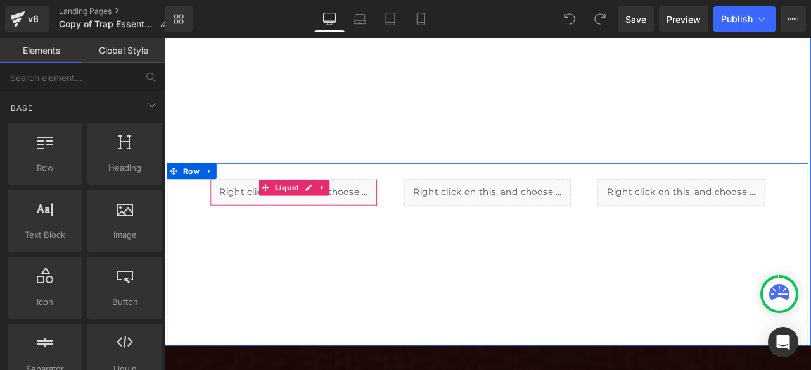
click at [327, 211] on div "Liquid" at bounding box center [317, 222] width 198 height 32
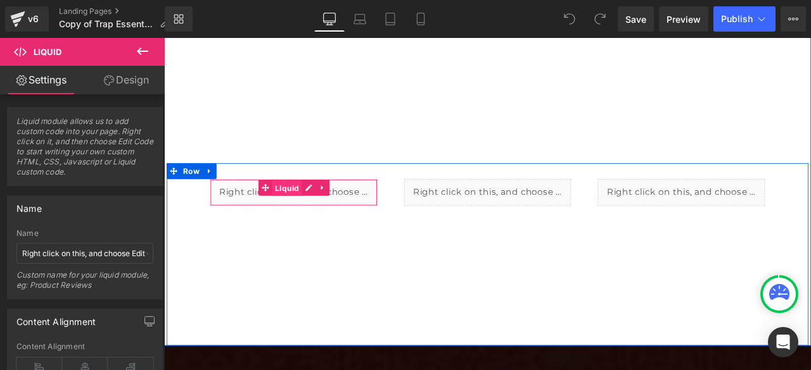
click at [315, 207] on span "Liquid" at bounding box center [310, 216] width 35 height 19
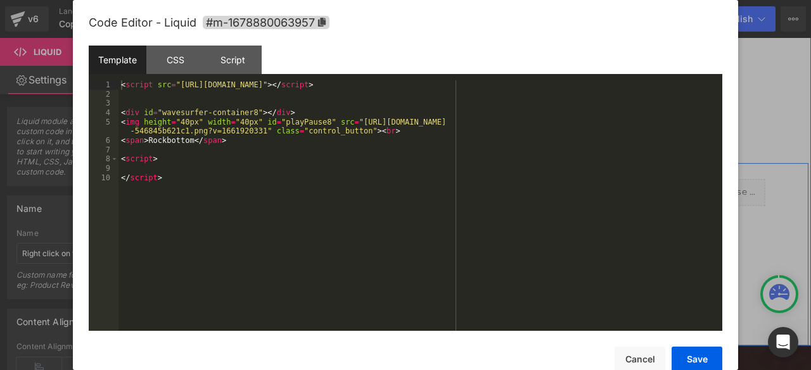
click at [326, 206] on div "Liquid" at bounding box center [317, 222] width 198 height 32
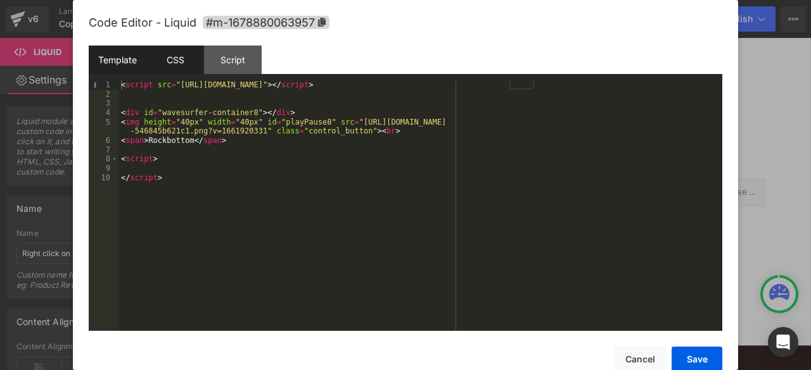
click at [181, 66] on div "CSS" at bounding box center [175, 60] width 58 height 28
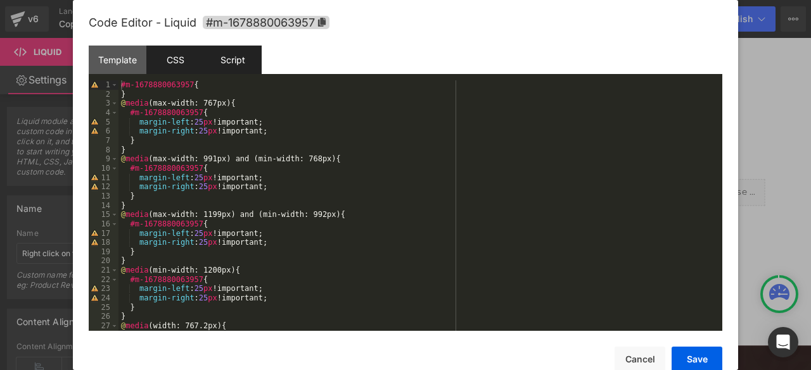
click at [241, 60] on div "Script" at bounding box center [233, 60] width 58 height 28
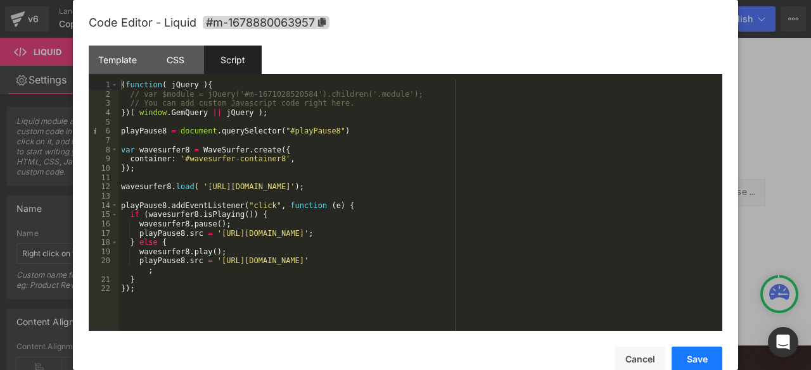
click at [709, 361] on button "Save" at bounding box center [696, 359] width 51 height 25
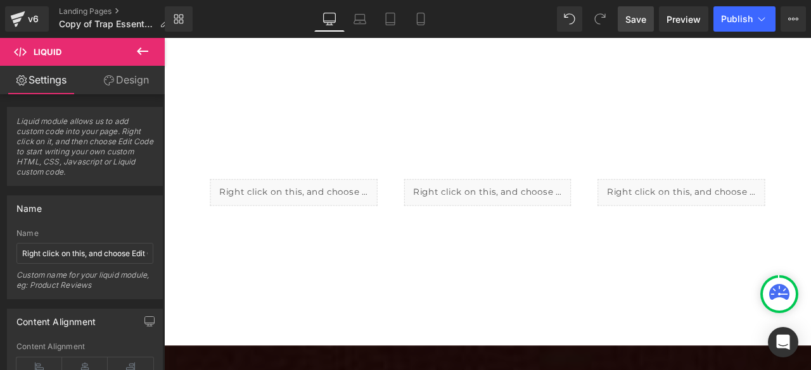
click at [647, 17] on link "Save" at bounding box center [635, 18] width 36 height 25
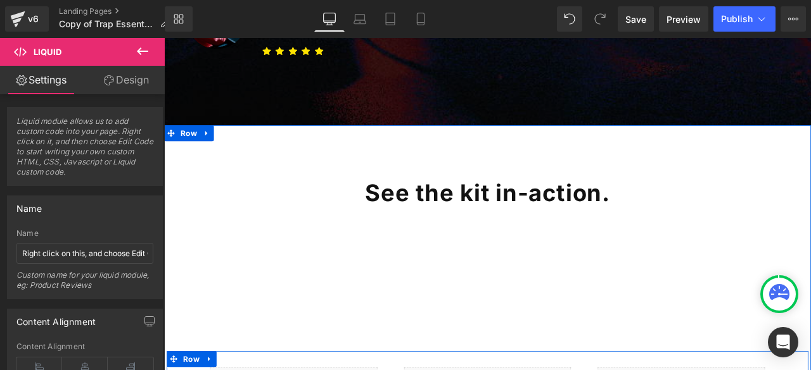
scroll to position [565, 0]
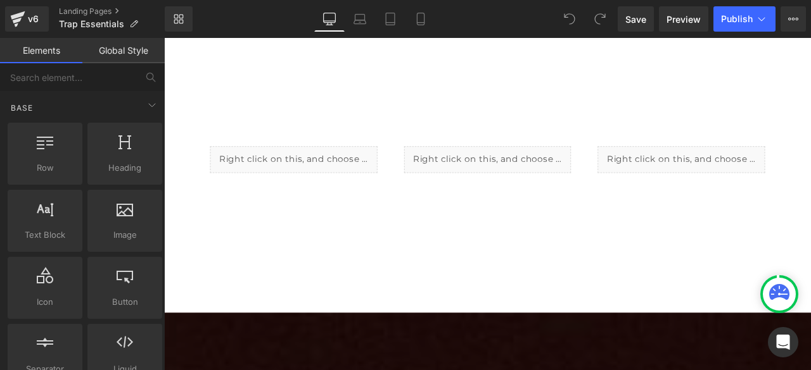
scroll to position [844, 0]
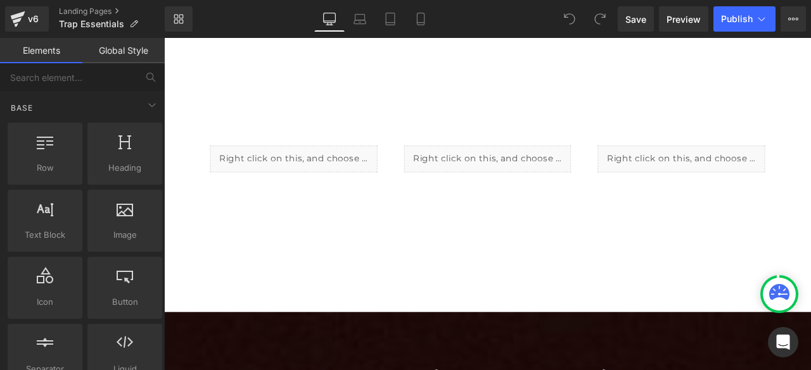
click at [341, 170] on div "Liquid" at bounding box center [317, 182] width 198 height 32
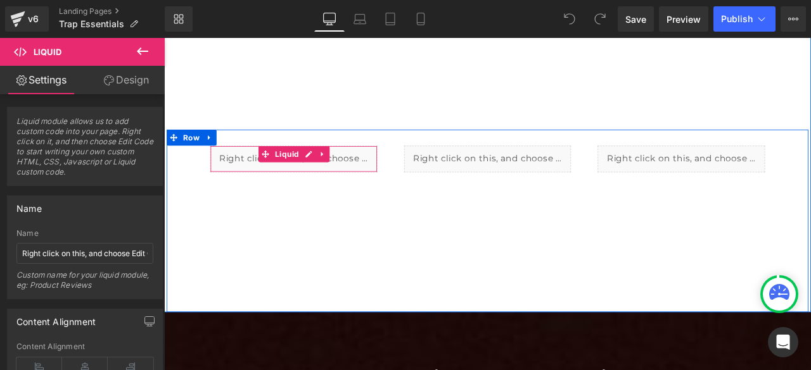
click at [301, 167] on span "Liquid" at bounding box center [310, 176] width 35 height 19
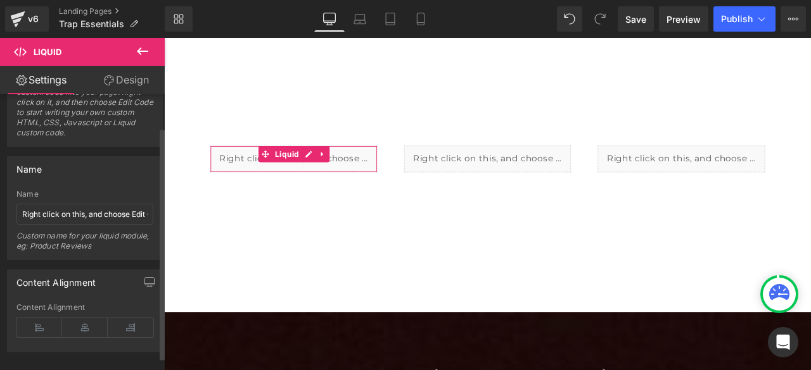
scroll to position [54, 0]
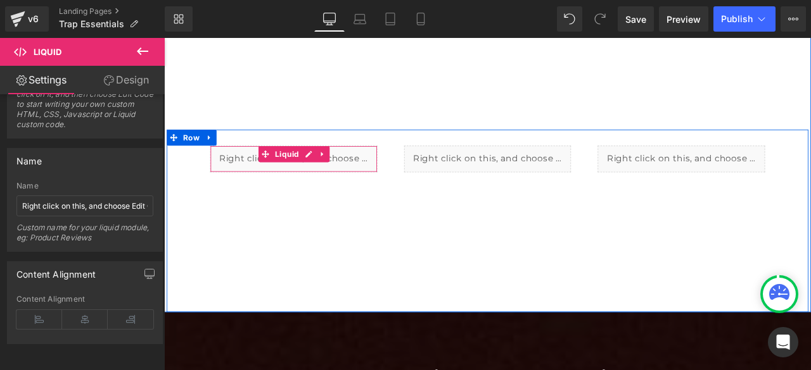
click at [228, 166] on div "Liquid" at bounding box center [317, 182] width 198 height 32
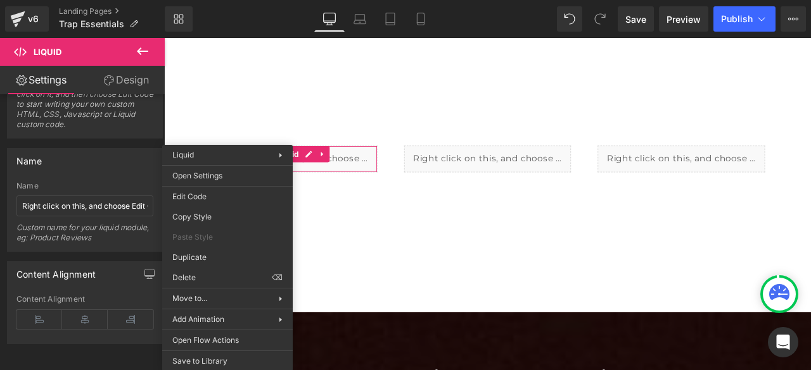
click at [142, 49] on icon at bounding box center [142, 51] width 15 height 15
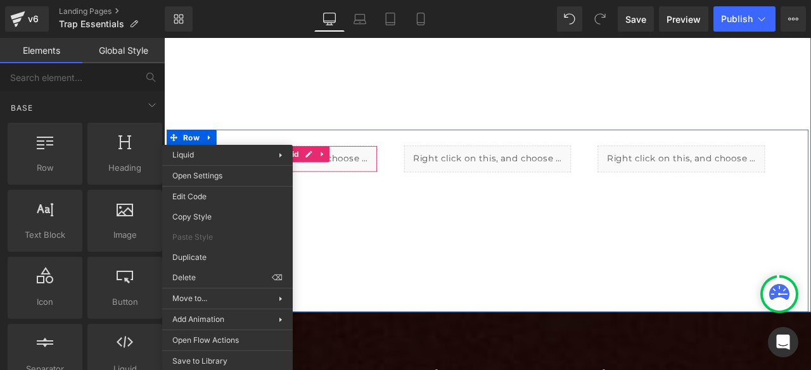
click at [379, 166] on div "Liquid" at bounding box center [317, 182] width 198 height 32
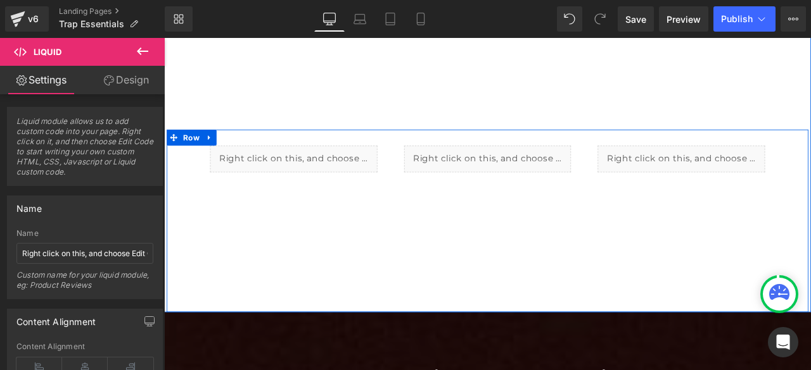
click at [351, 200] on div "Liquid Liquid Liquid Row" at bounding box center [547, 255] width 760 height 217
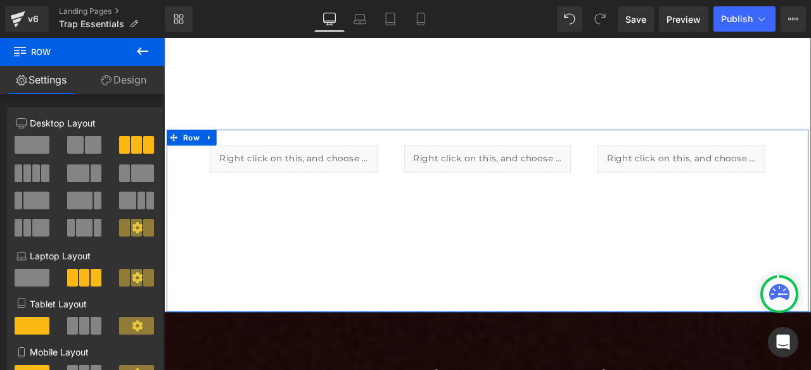
click at [308, 199] on div "Liquid Liquid Liquid Row" at bounding box center [547, 255] width 760 height 217
drag, startPoint x: 310, startPoint y: 164, endPoint x: 300, endPoint y: 159, distance: 11.3
click at [310, 166] on div "Liquid" at bounding box center [317, 182] width 198 height 32
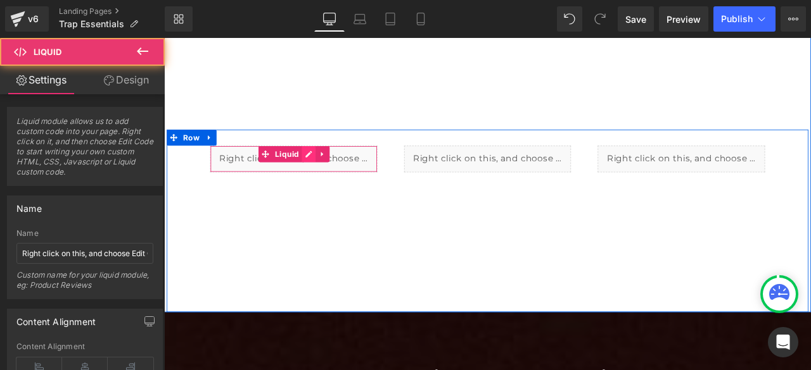
click at [331, 166] on div "Liquid" at bounding box center [317, 182] width 198 height 32
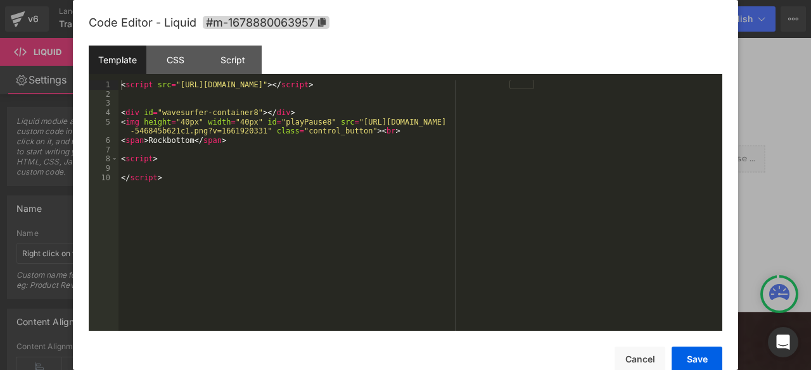
click at [212, 173] on div "< script src = "[URL][DOMAIN_NAME]" > </ script > < div id = "wavesurfer-contai…" at bounding box center [420, 214] width 604 height 269
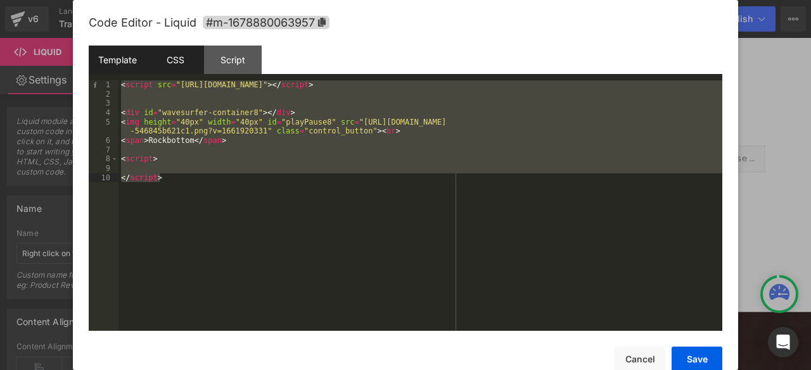
click at [190, 60] on div "CSS" at bounding box center [175, 60] width 58 height 28
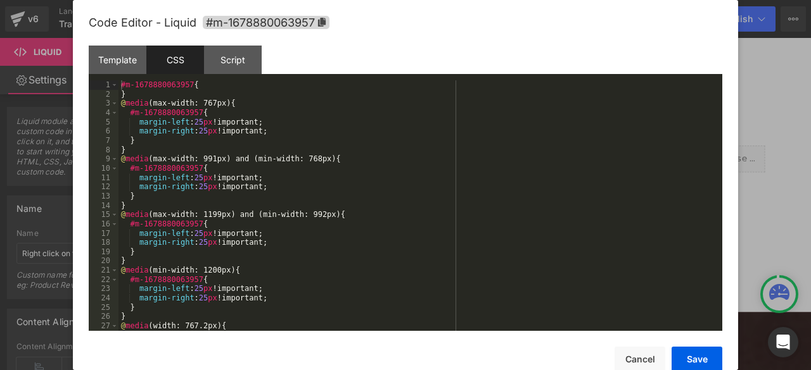
click at [203, 187] on div "#m-1678880063957 { } @ media (max-width: 767px) { #m-1678880063957 { margin-lef…" at bounding box center [417, 214] width 598 height 269
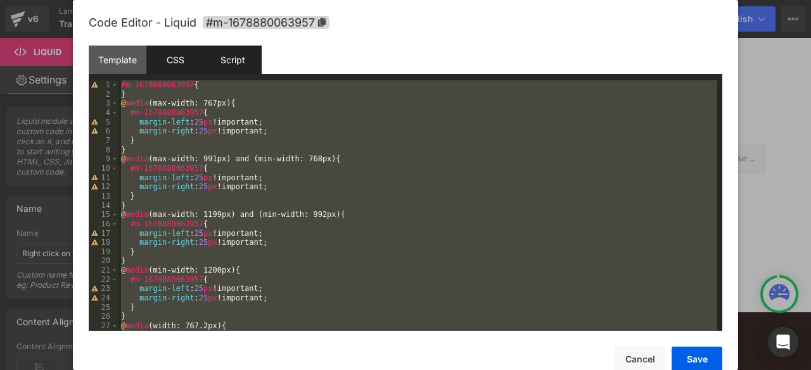
click at [244, 49] on div "Script" at bounding box center [233, 60] width 58 height 28
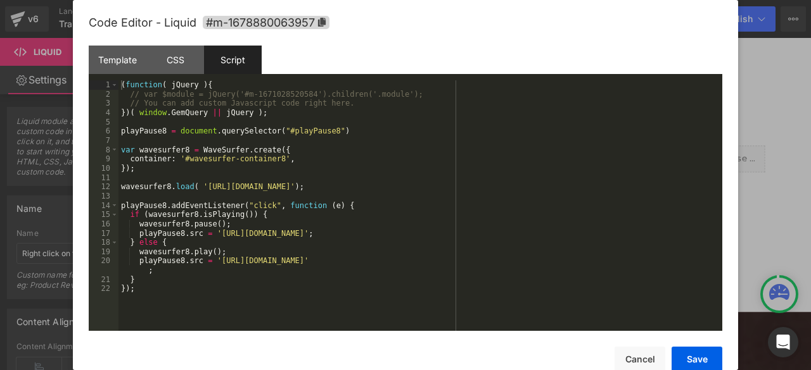
click at [284, 172] on div "( function ( jQuery ) { // var $module = jQuery('#m-1671028520584').children('.…" at bounding box center [420, 214] width 604 height 269
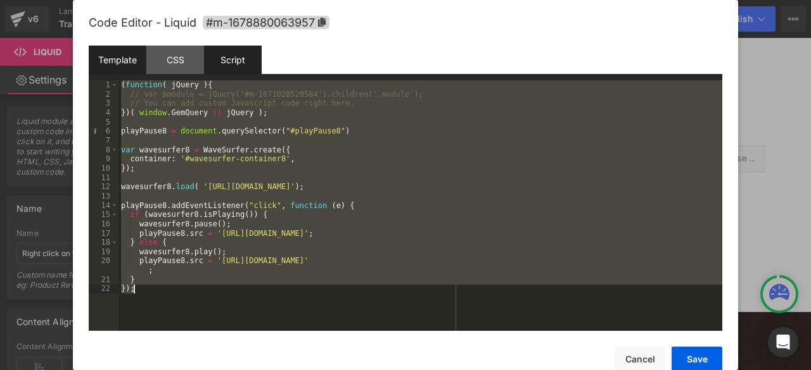
click at [93, 59] on div "Template" at bounding box center [118, 60] width 58 height 28
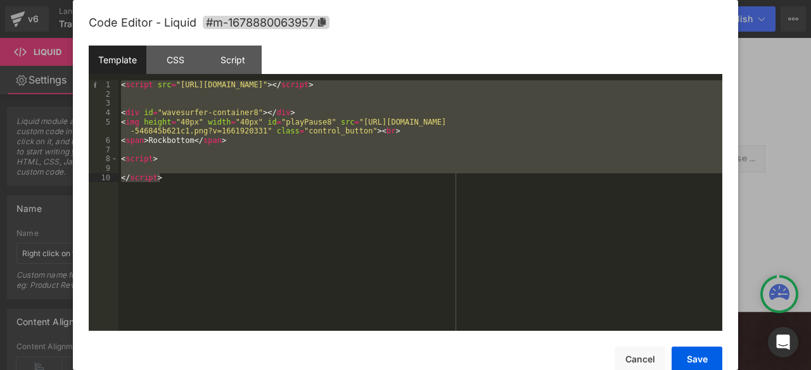
click at [218, 123] on div "< script src = "[URL][DOMAIN_NAME]" > </ script > < div id = "wavesurfer-contai…" at bounding box center [420, 205] width 604 height 251
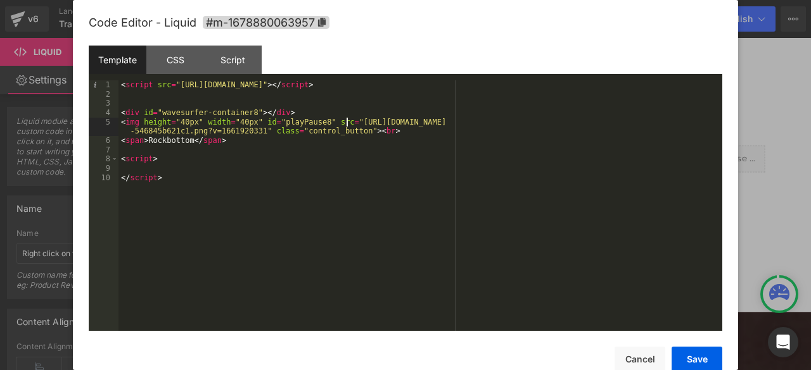
click at [340, 123] on div "< script src = "[URL][DOMAIN_NAME]" > </ script > < div id = "wavesurfer-contai…" at bounding box center [420, 214] width 604 height 269
click at [340, 123] on div "< script src = "[URL][DOMAIN_NAME]" > </ script > < div id = "wavesurfer-contai…" at bounding box center [420, 205] width 604 height 251
drag, startPoint x: 341, startPoint y: 122, endPoint x: 255, endPoint y: 134, distance: 87.6
click at [255, 134] on div "< script src = "[URL][DOMAIN_NAME]" > </ script > < div id = "wavesurfer-contai…" at bounding box center [420, 214] width 604 height 269
drag, startPoint x: 686, startPoint y: 359, endPoint x: 441, endPoint y: 286, distance: 255.7
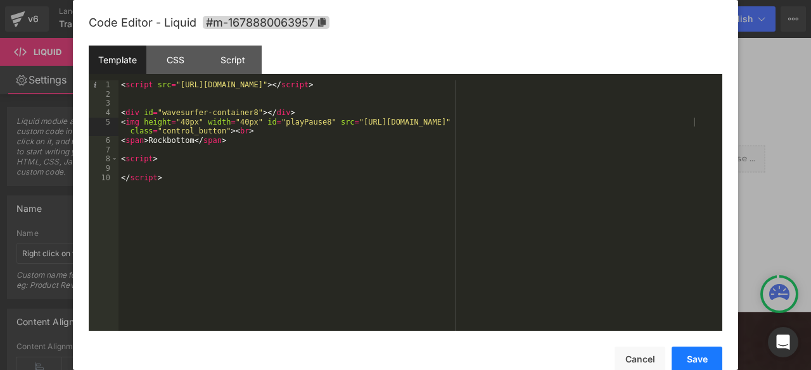
click at [686, 359] on button "Save" at bounding box center [696, 359] width 51 height 25
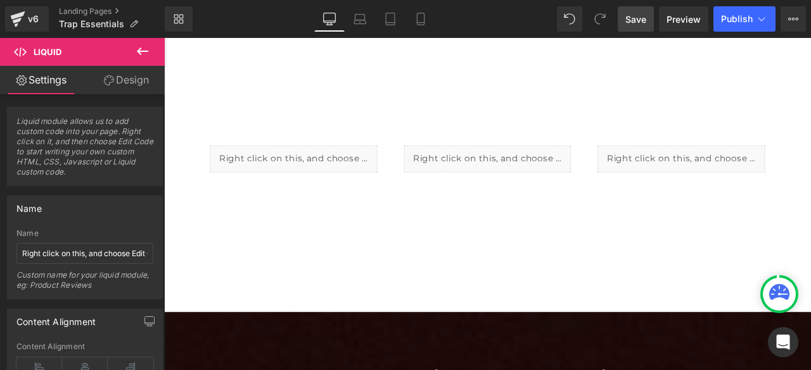
click at [641, 20] on span "Save" at bounding box center [635, 19] width 21 height 13
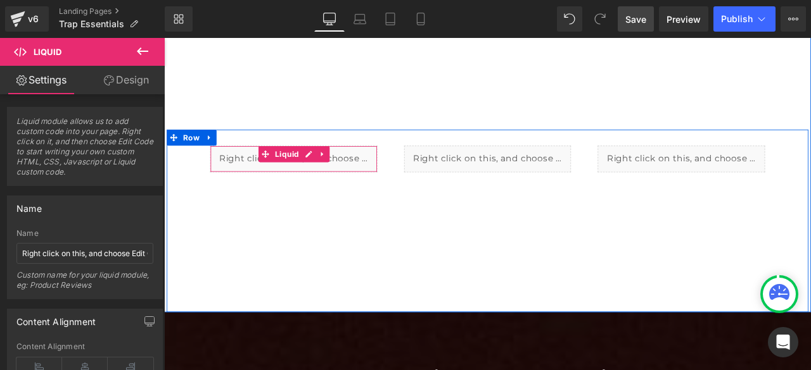
click at [264, 168] on div "Liquid" at bounding box center [317, 182] width 198 height 32
